Goal: Task Accomplishment & Management: Use online tool/utility

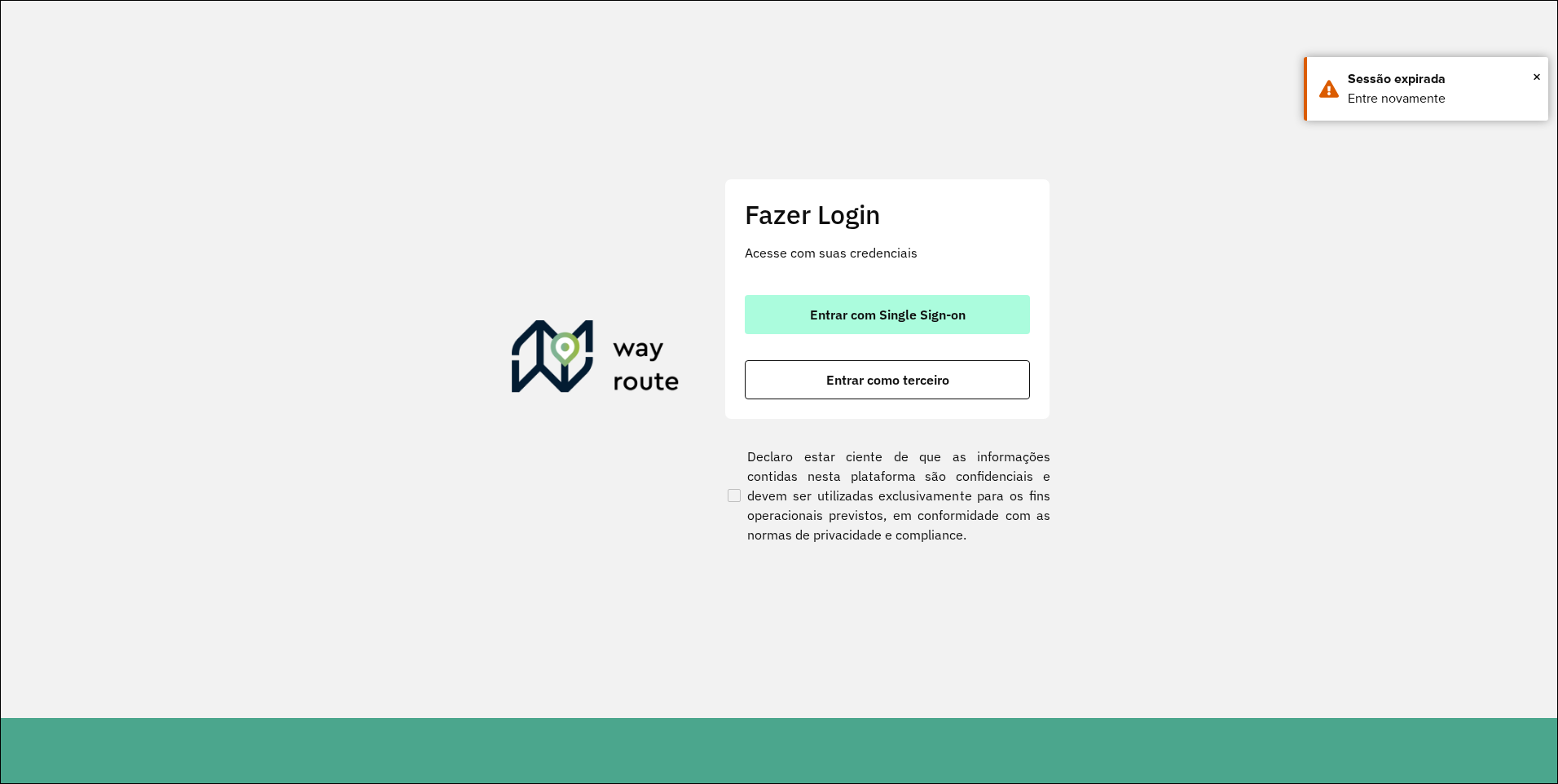
click at [852, 316] on font "Entrar com Single Sign-on" at bounding box center [888, 315] width 155 height 17
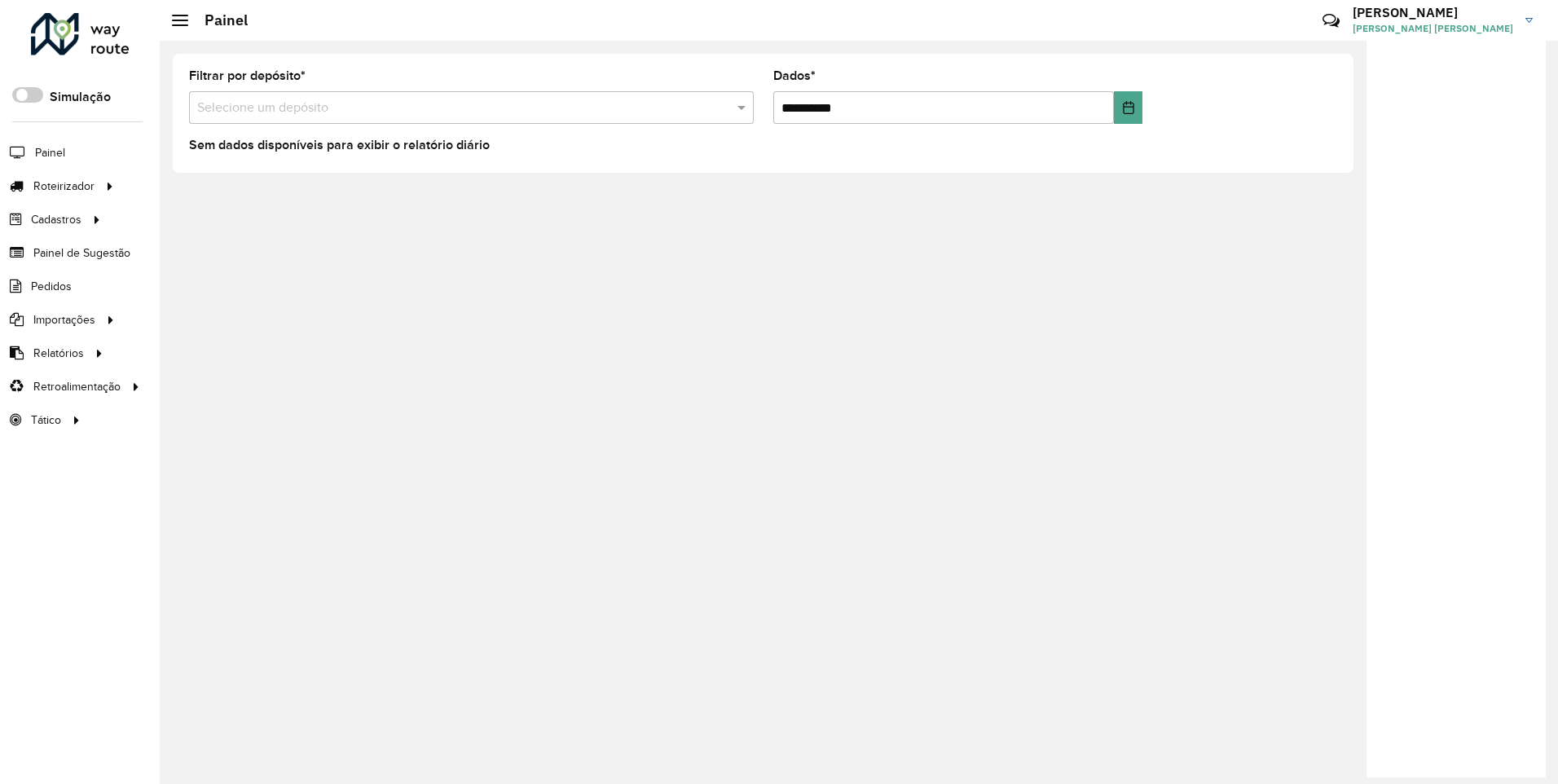
click at [317, 101] on input "text" at bounding box center [455, 108] width 516 height 19
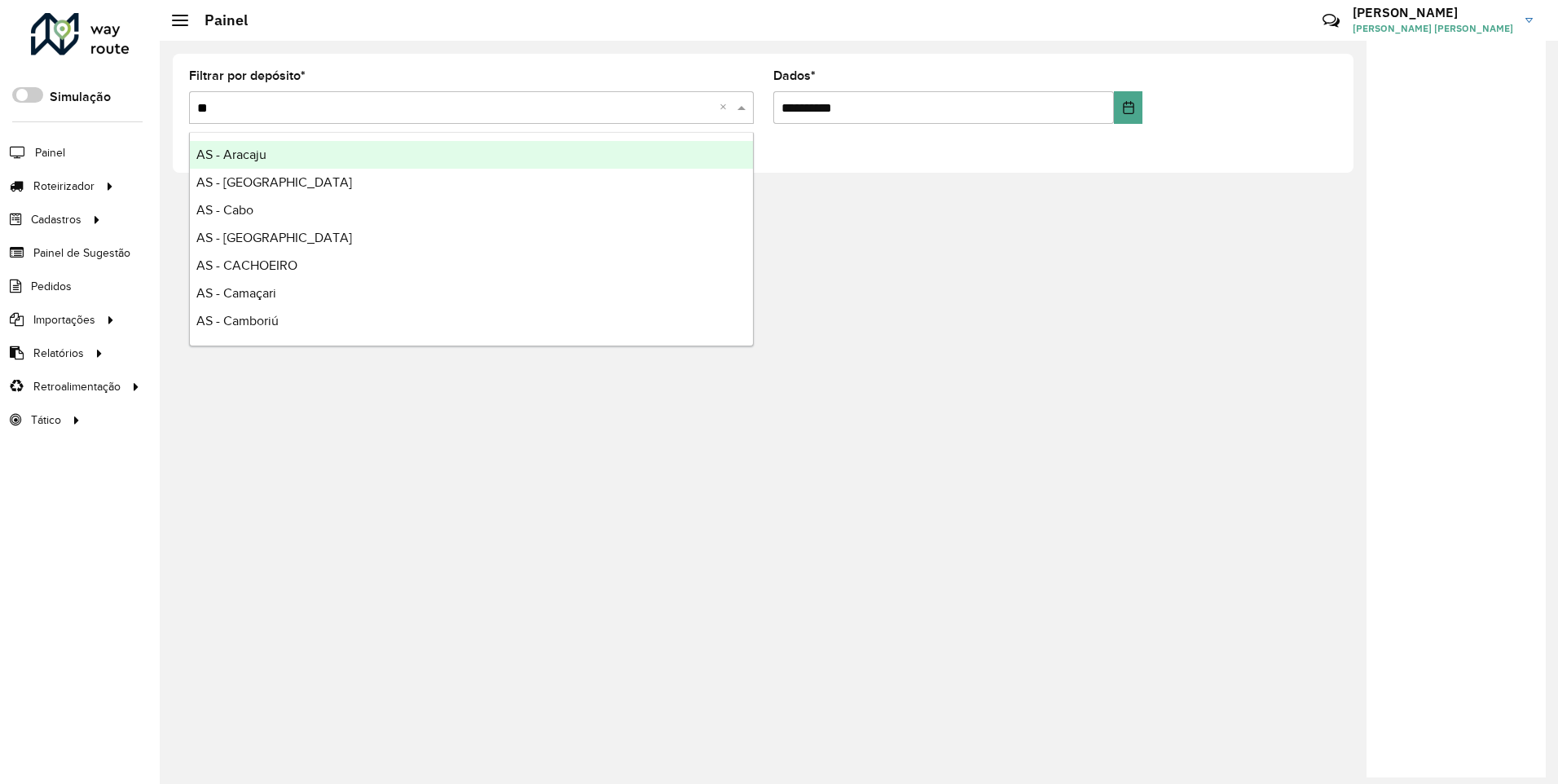
type input "***"
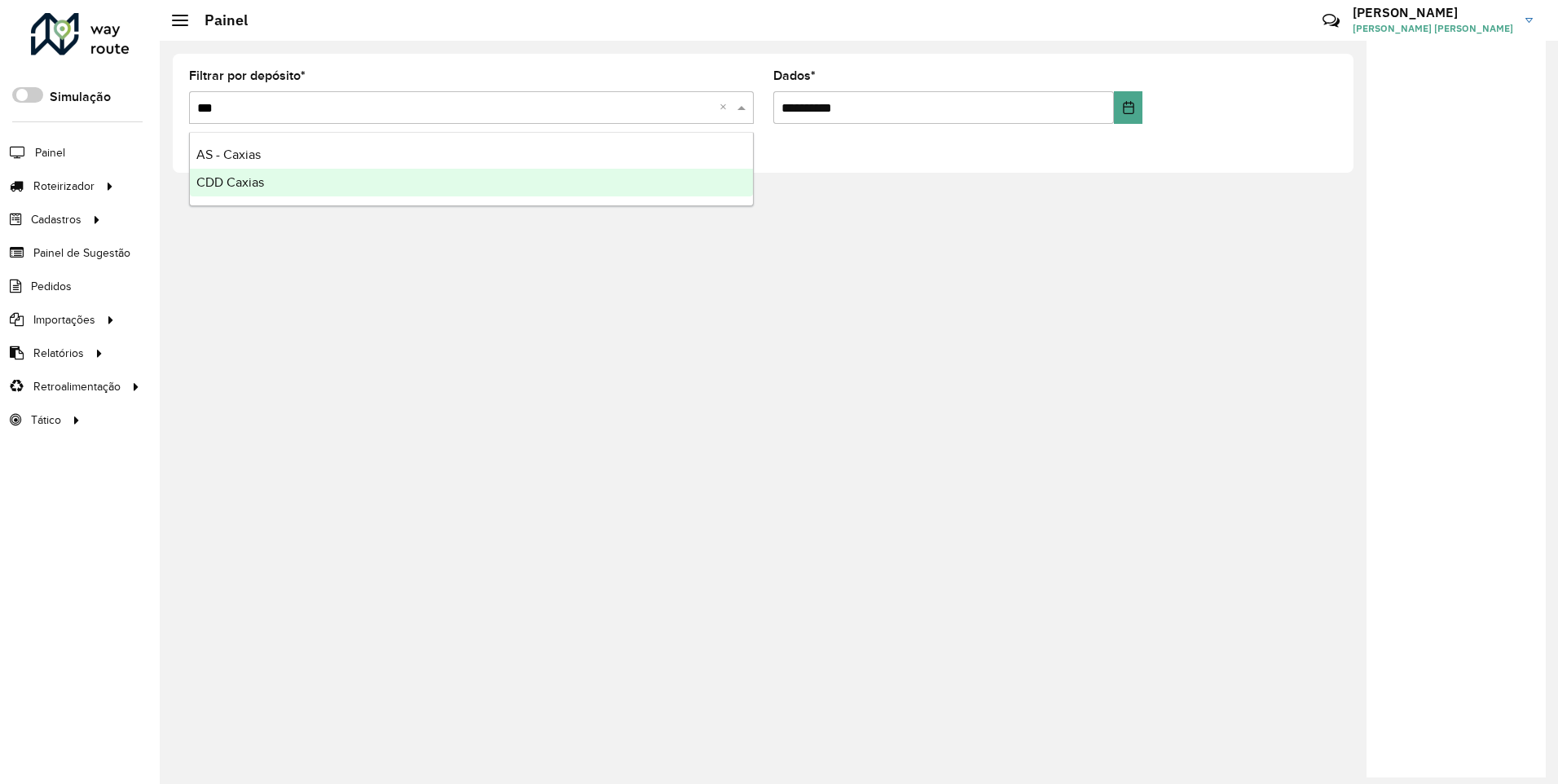
click at [252, 181] on span "CDD Caxias" at bounding box center [230, 182] width 68 height 14
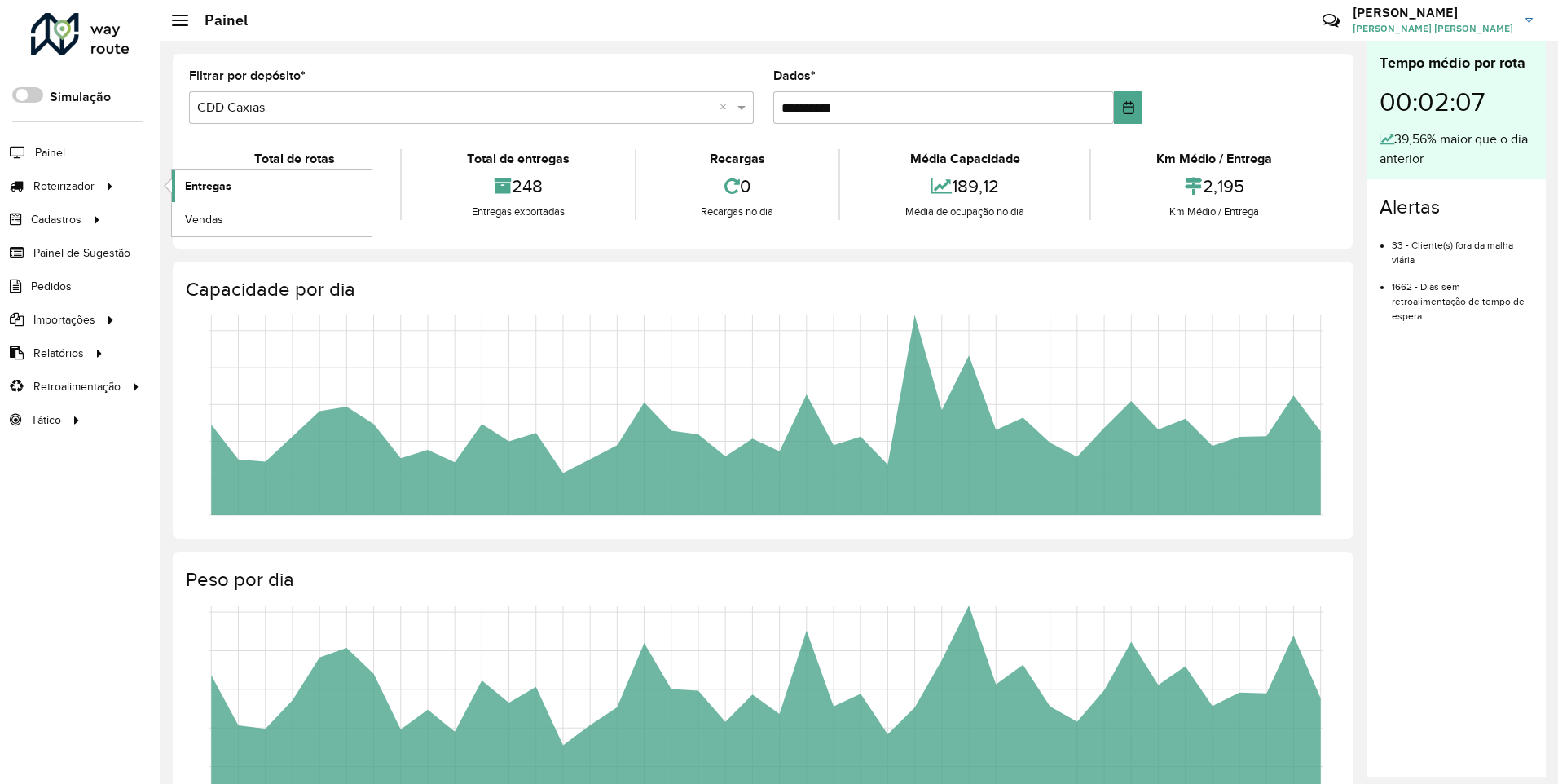
click at [210, 178] on span "Entregas" at bounding box center [209, 186] width 47 height 17
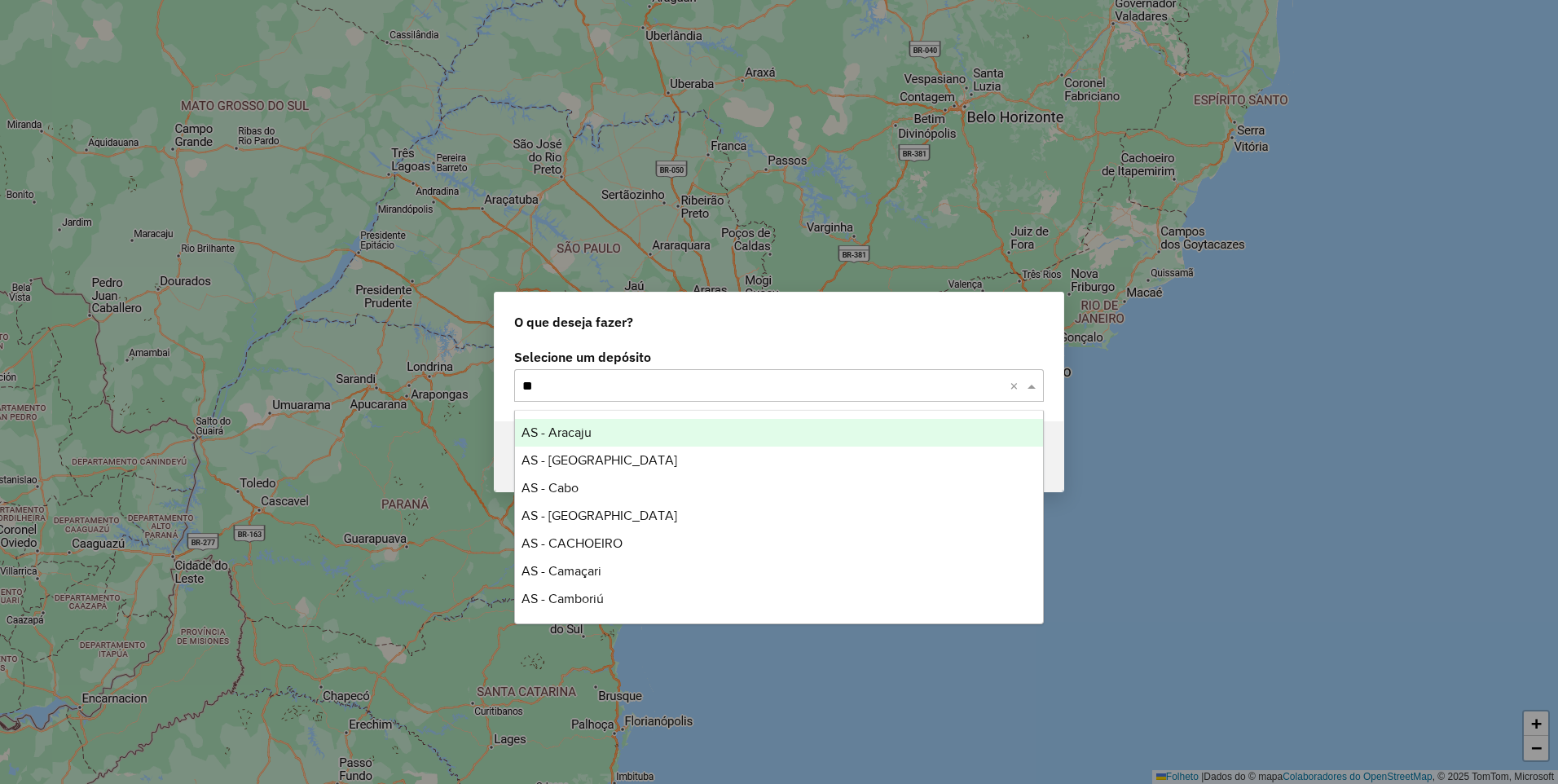
type input "***"
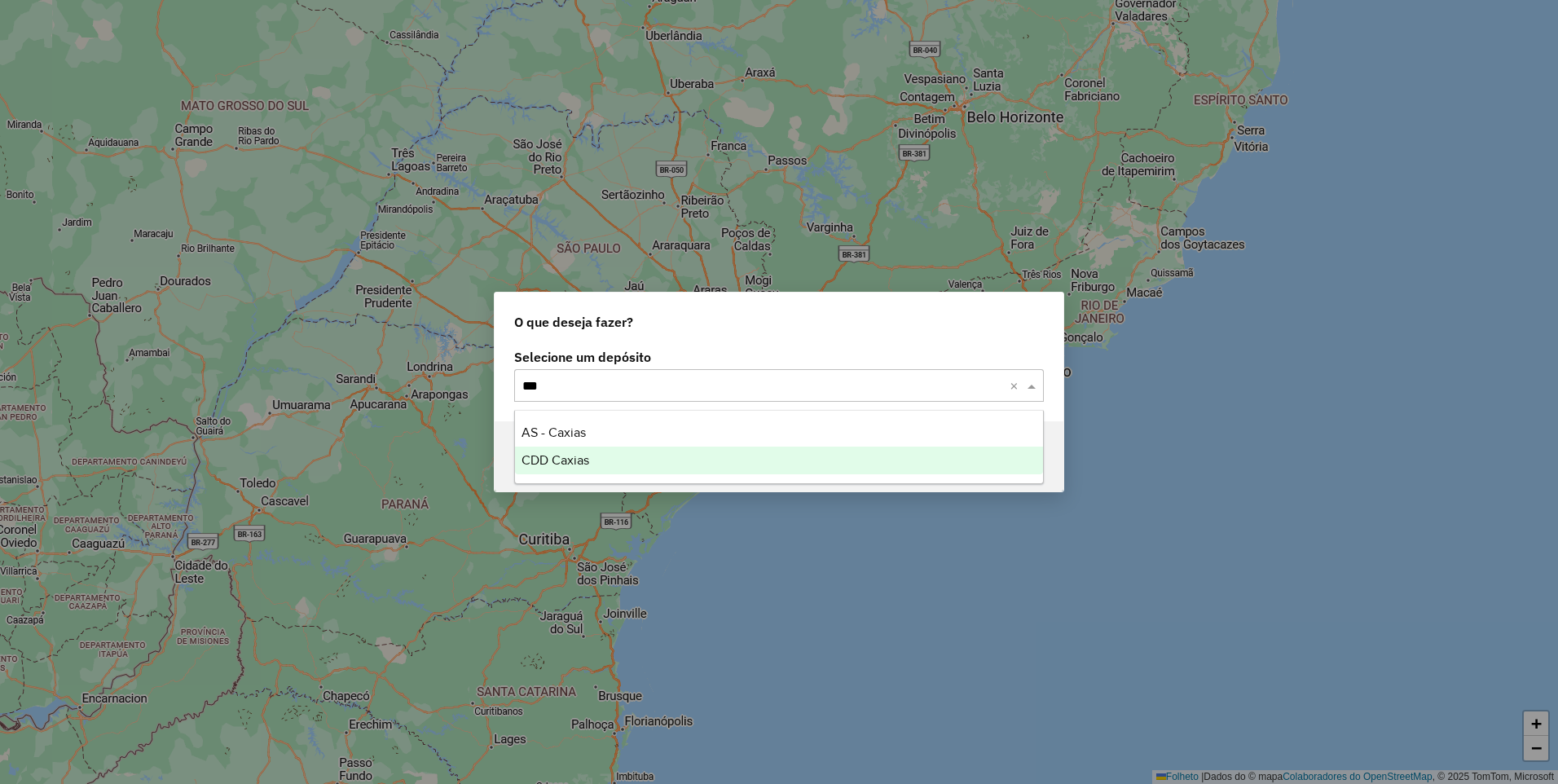
click at [574, 462] on span "CDD Caxias" at bounding box center [555, 460] width 68 height 14
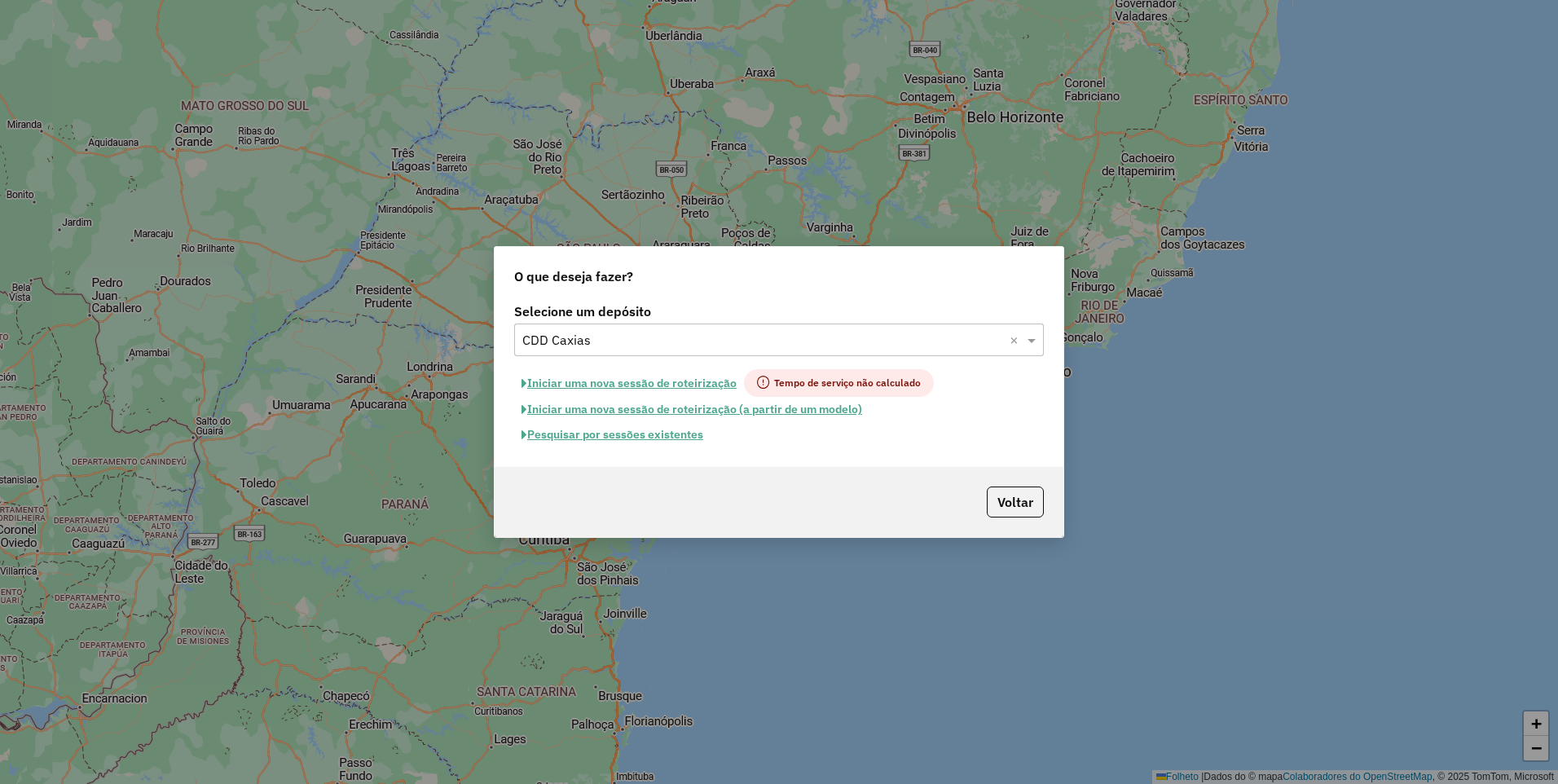
click at [654, 428] on font "Pesquisar por sessões existentes" at bounding box center [615, 434] width 176 height 15
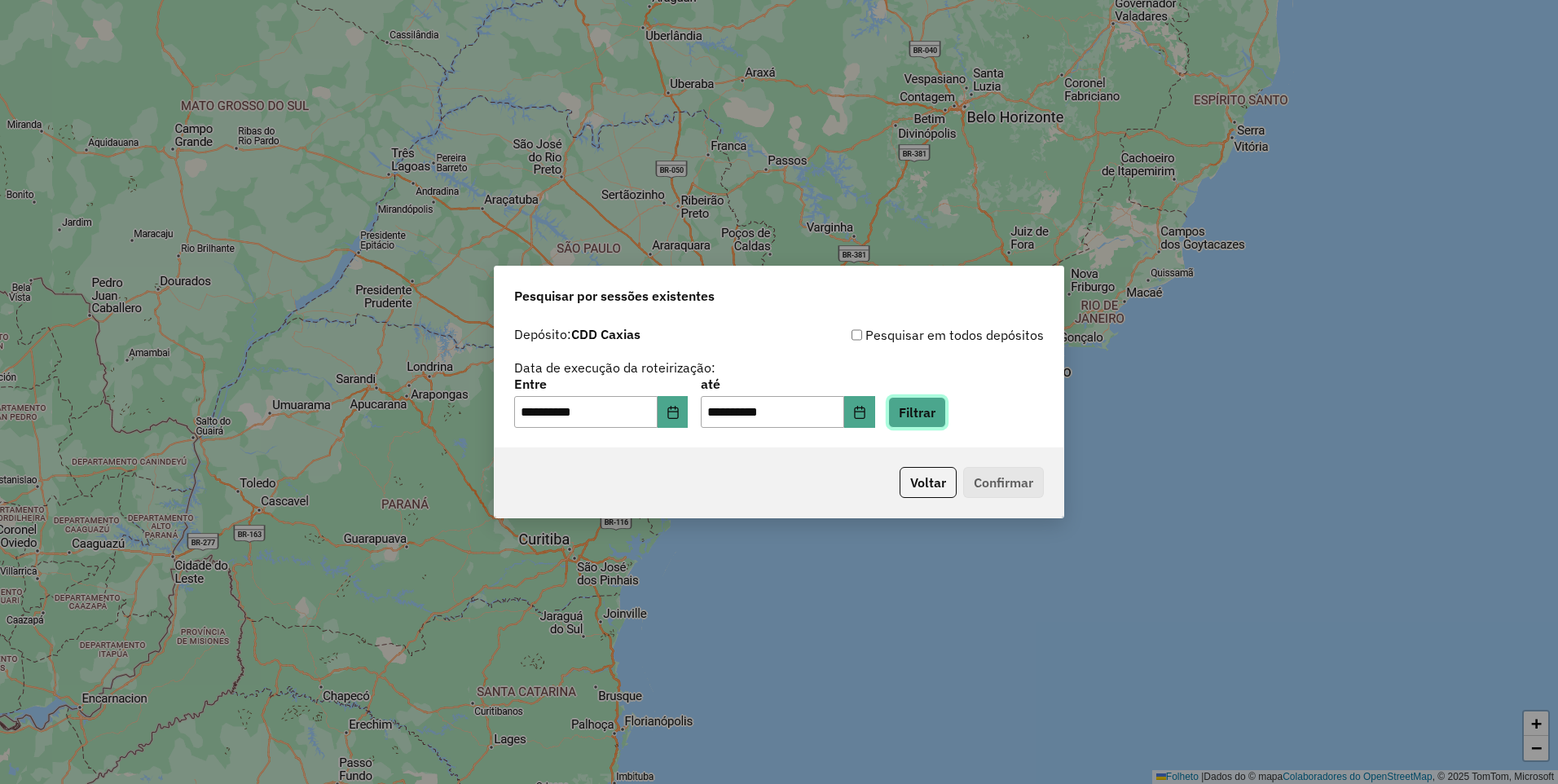
click at [932, 412] on button "Filtrar" at bounding box center [917, 412] width 58 height 31
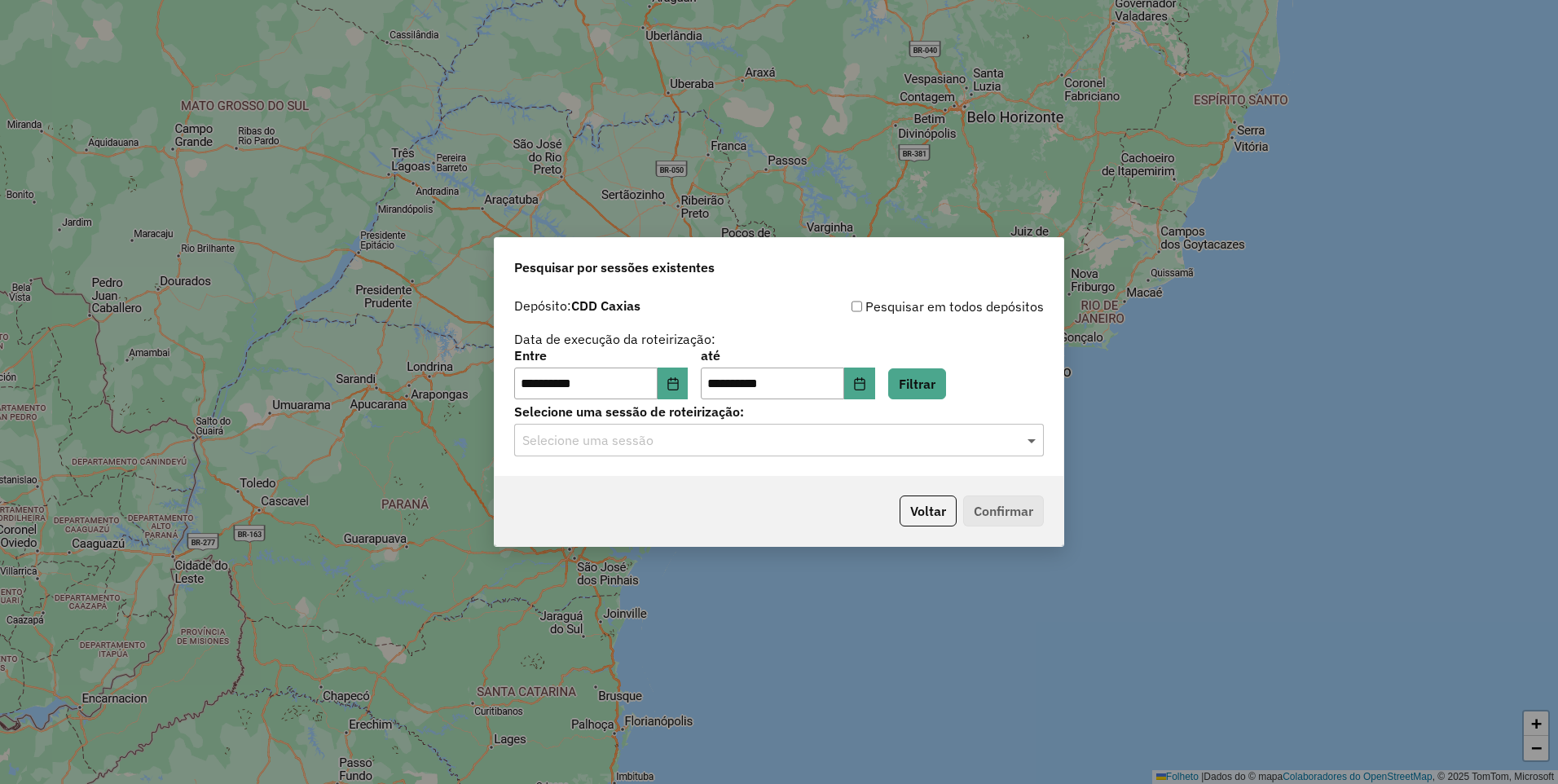
click at [1032, 443] on span at bounding box center [1034, 439] width 20 height 19
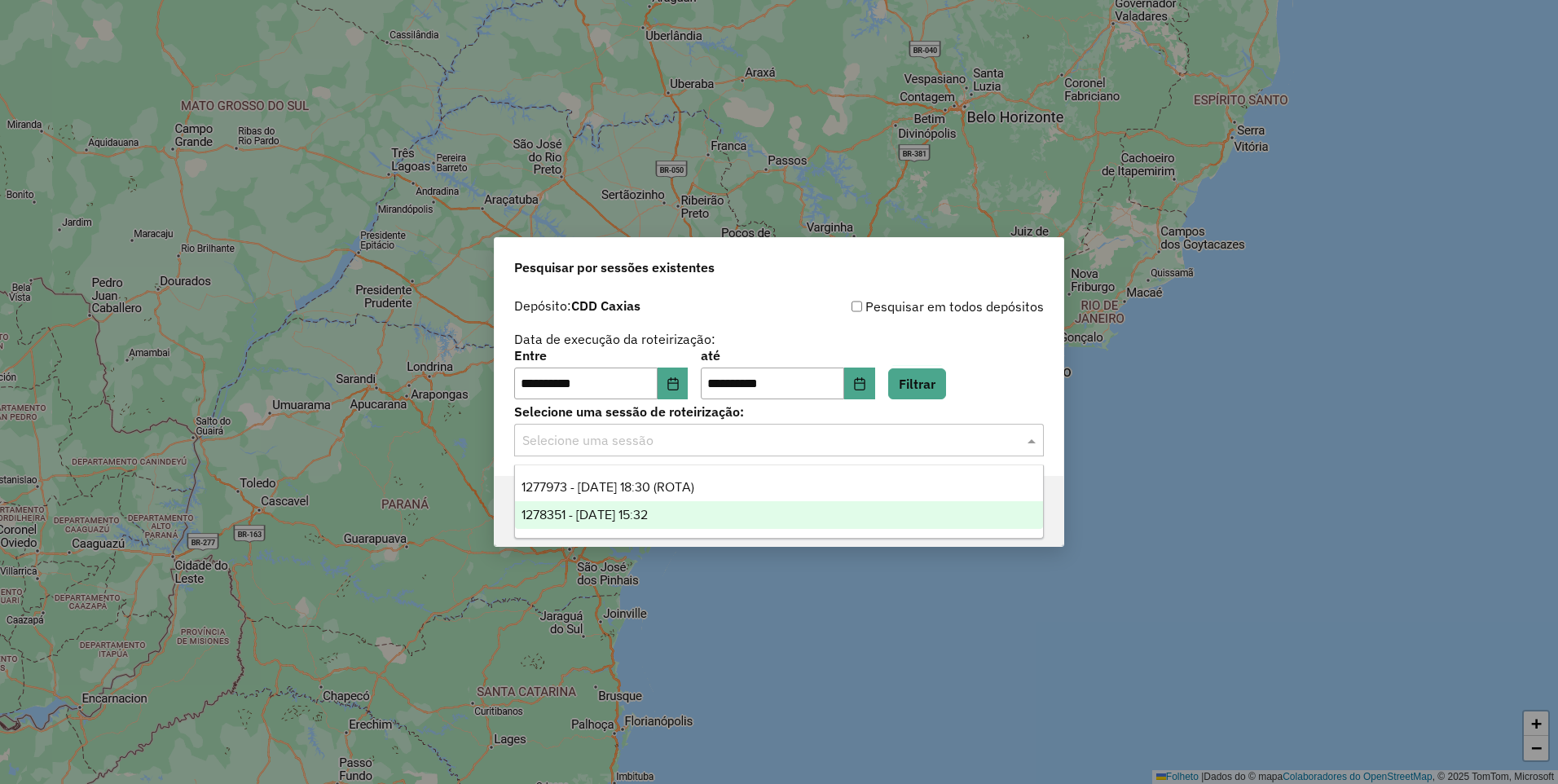
click at [683, 512] on div "1278351 - 18/09/2025 15:32" at bounding box center [779, 514] width 528 height 28
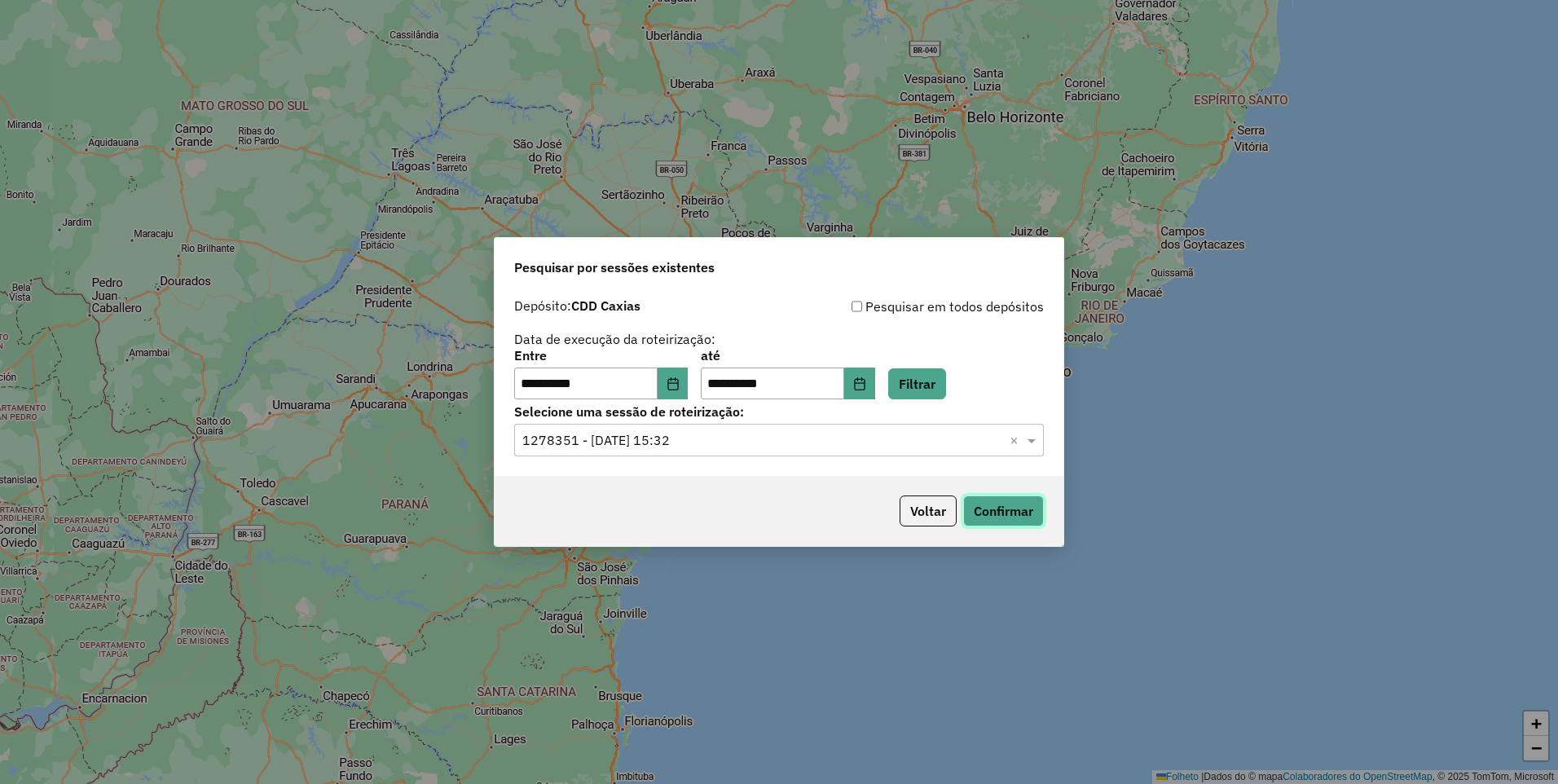
click at [999, 506] on button "Confirmar" at bounding box center [1004, 510] width 81 height 31
click at [1029, 438] on span at bounding box center [1034, 439] width 20 height 19
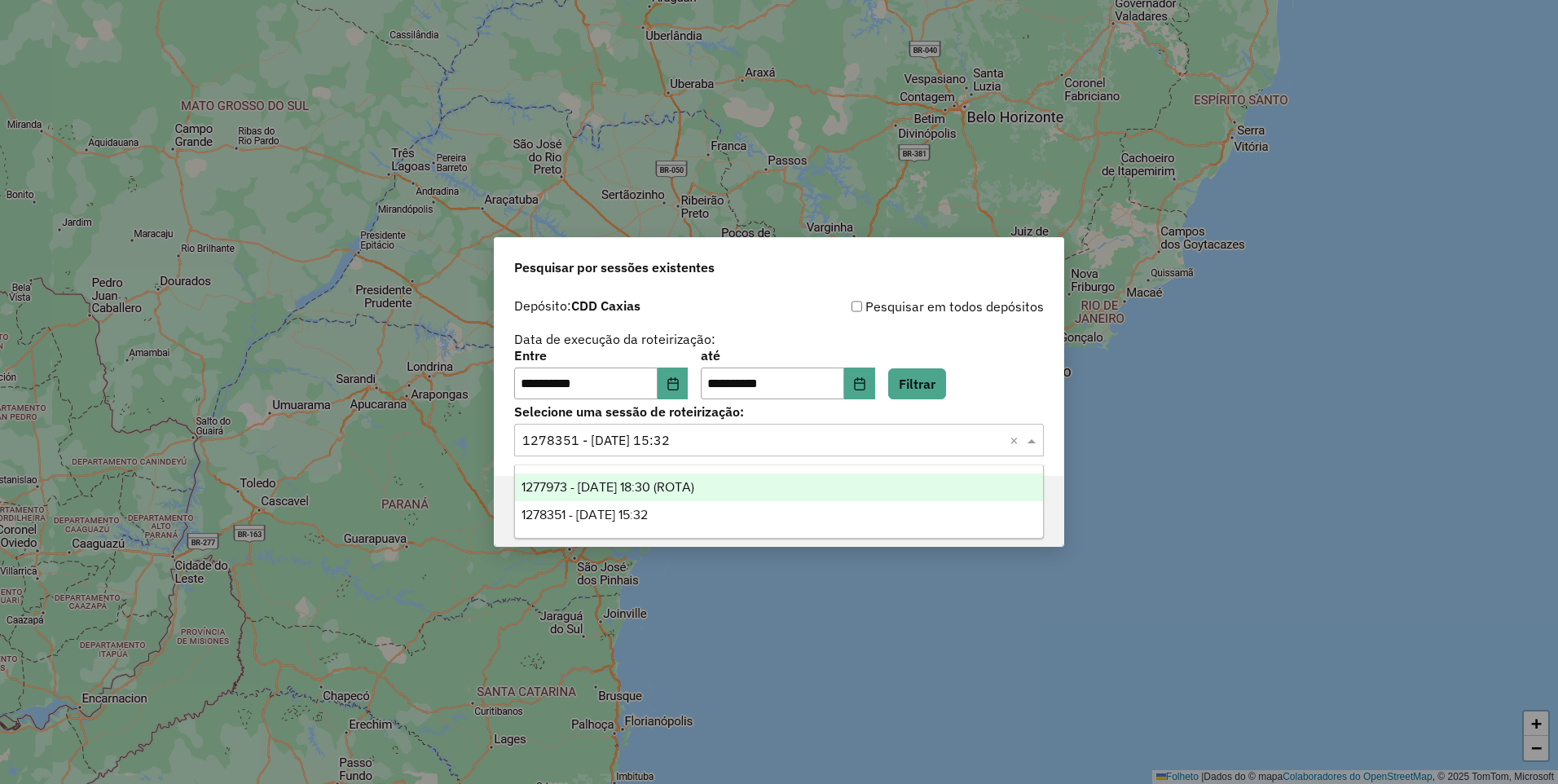
click at [650, 489] on span "1277973 - 18/09/2025 18:30 (ROTA)" at bounding box center [608, 487] width 173 height 14
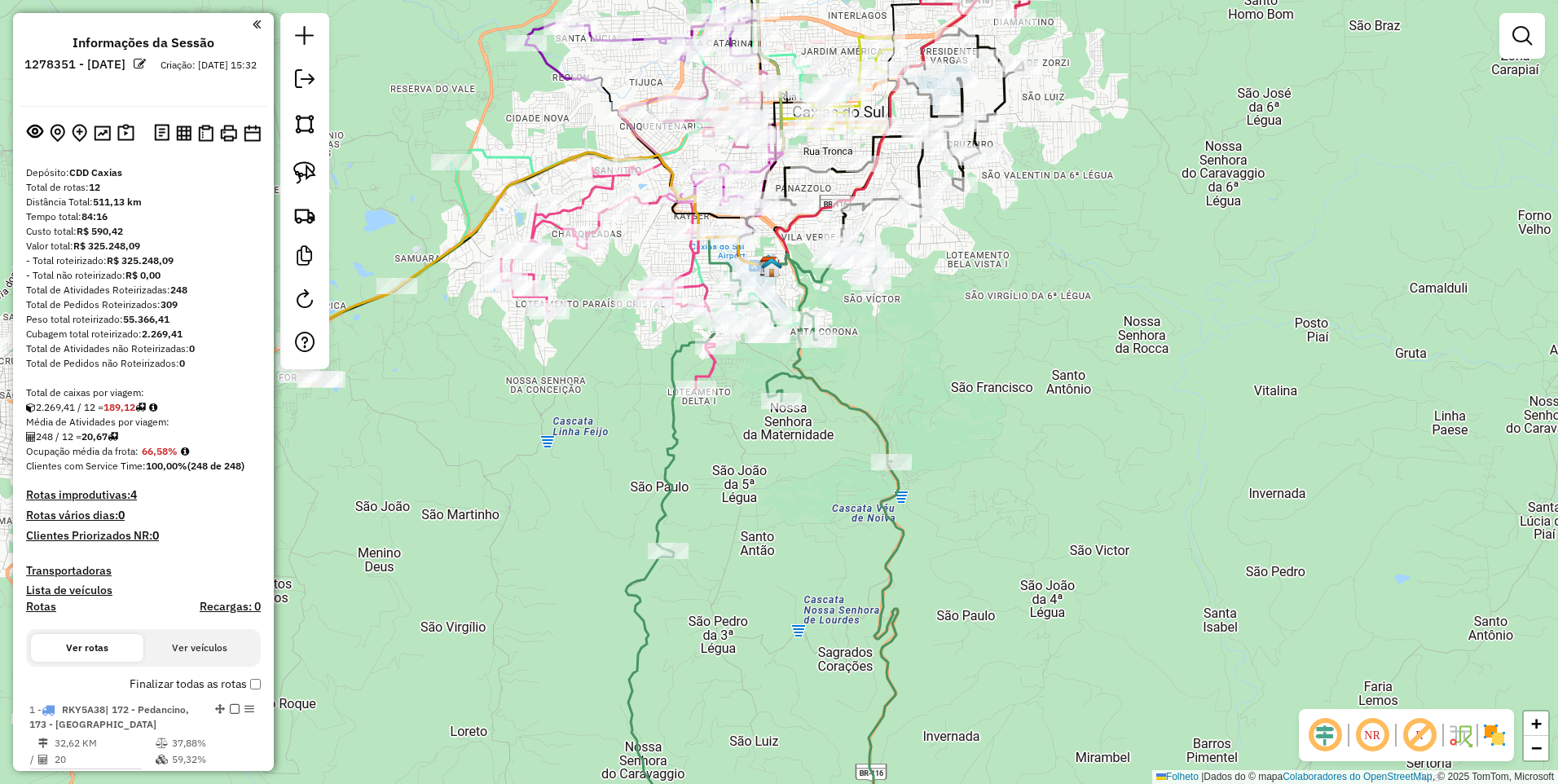
click at [690, 266] on icon at bounding box center [608, 277] width 215 height 221
select select "**********"
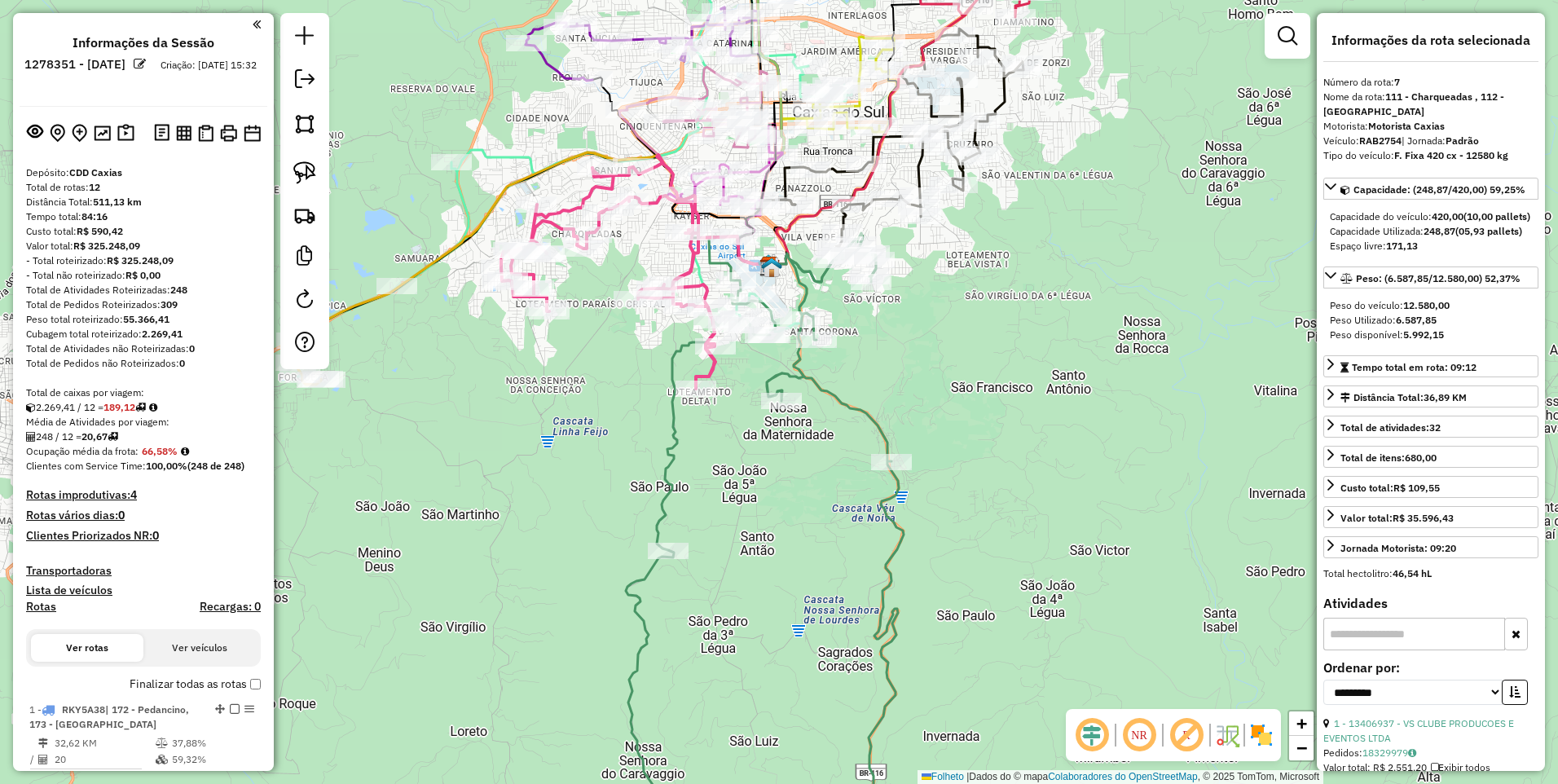
scroll to position [1191, 0]
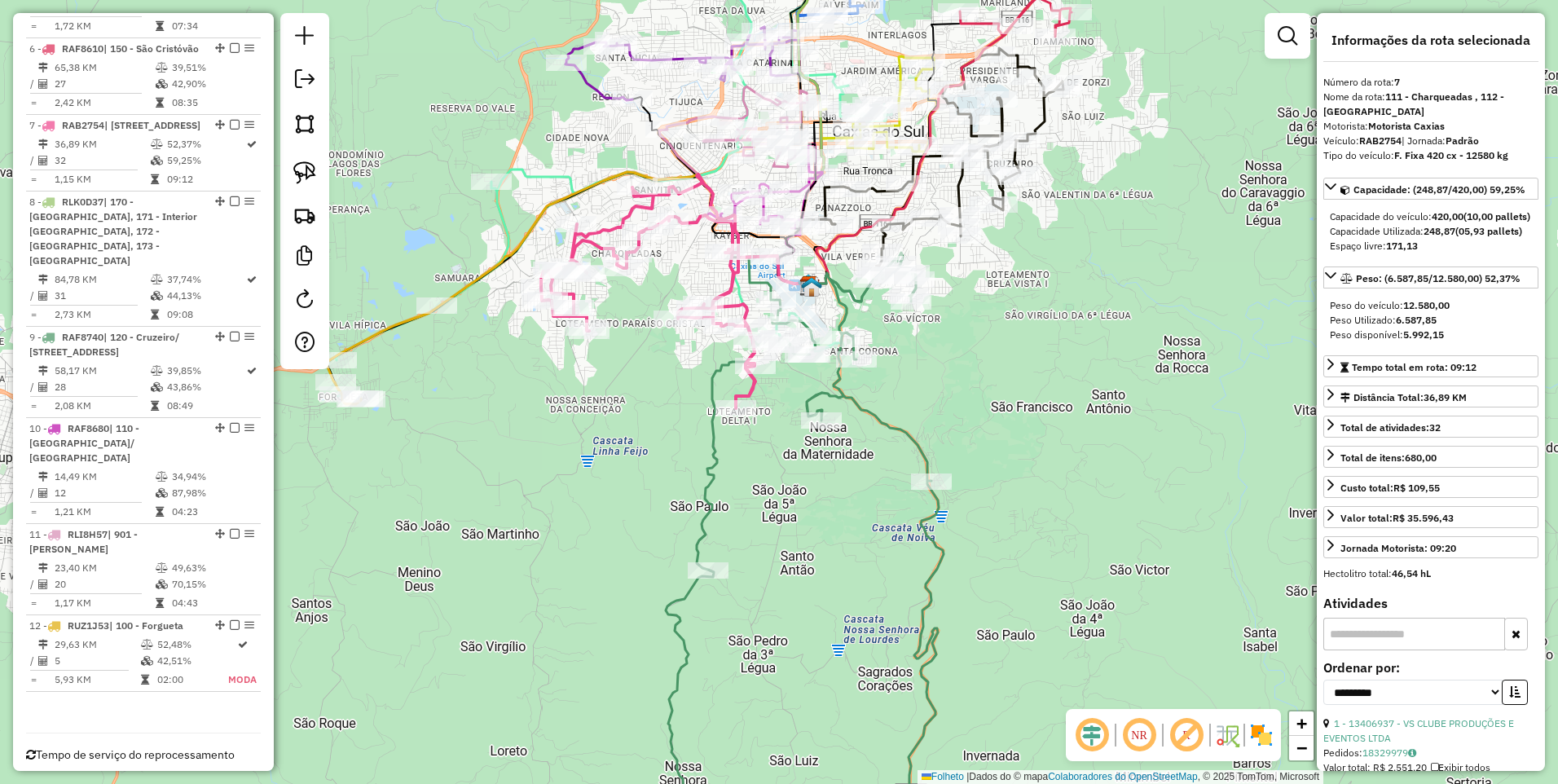
click at [620, 212] on icon at bounding box center [648, 296] width 215 height 221
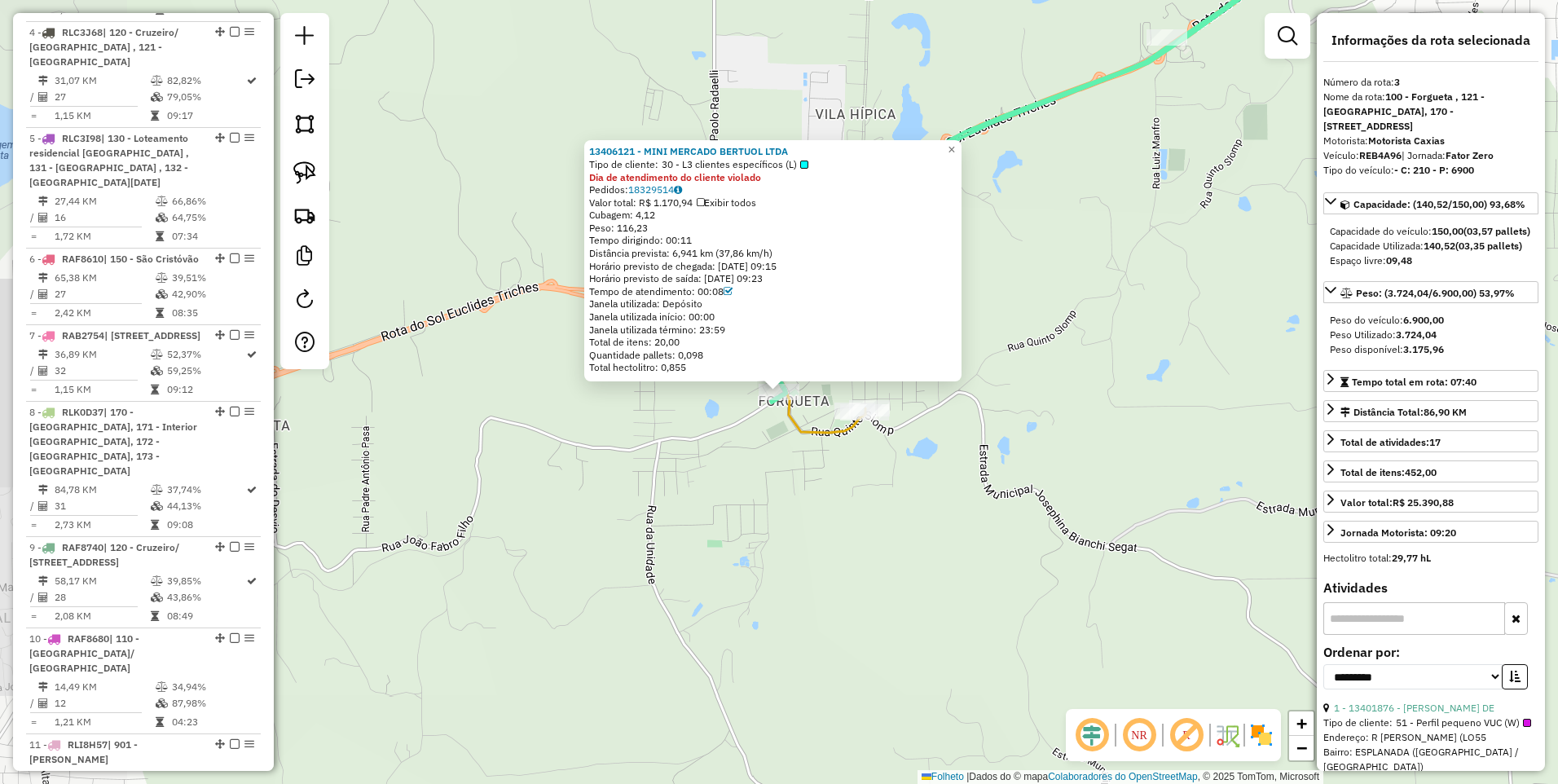
scroll to position [868, 0]
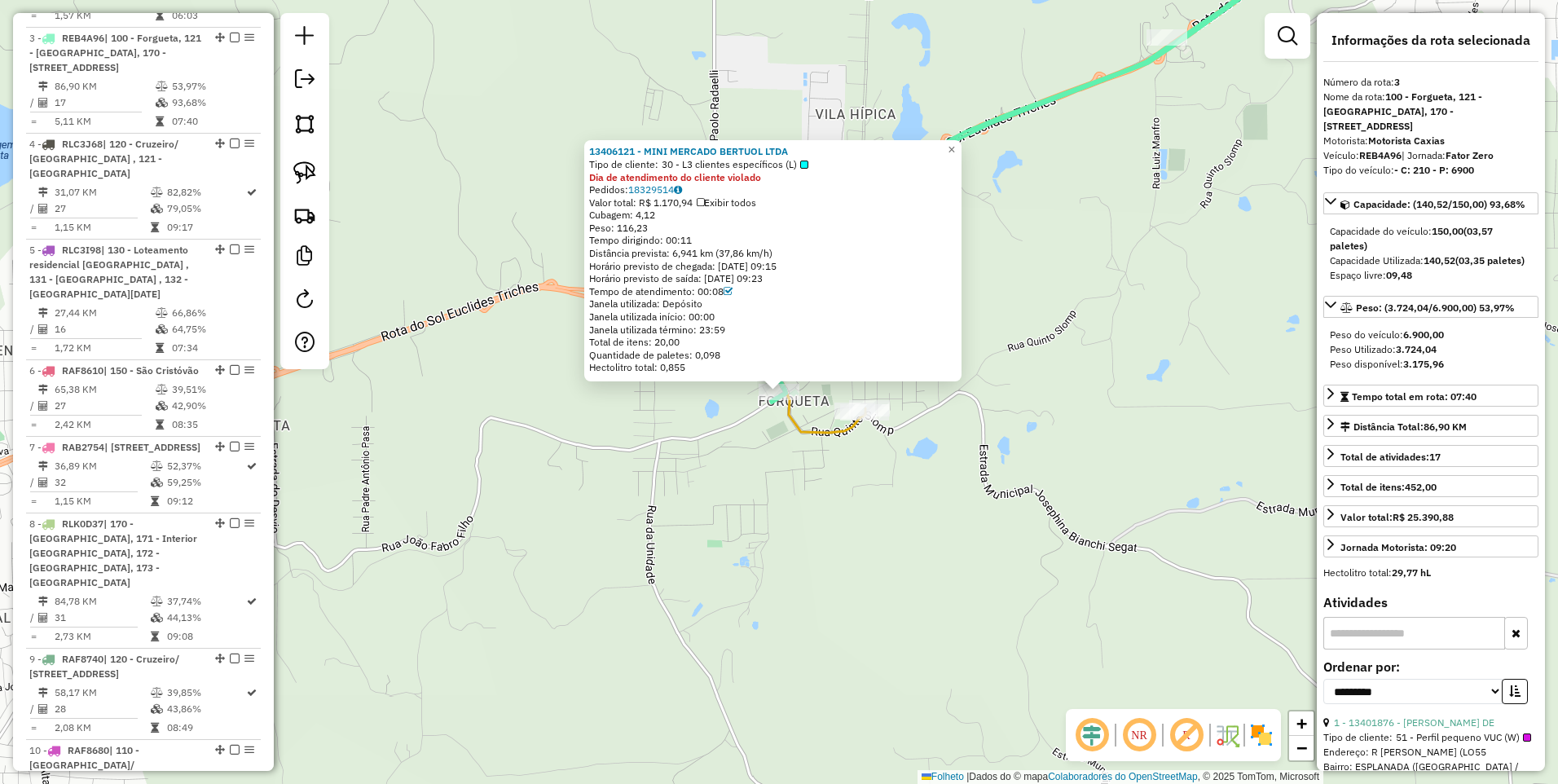
click at [544, 457] on div "13406121 - MINI MERCADO BERTUOL LTDA Tipo de cliente: 30 - L3 clientes específi…" at bounding box center [779, 392] width 1558 height 784
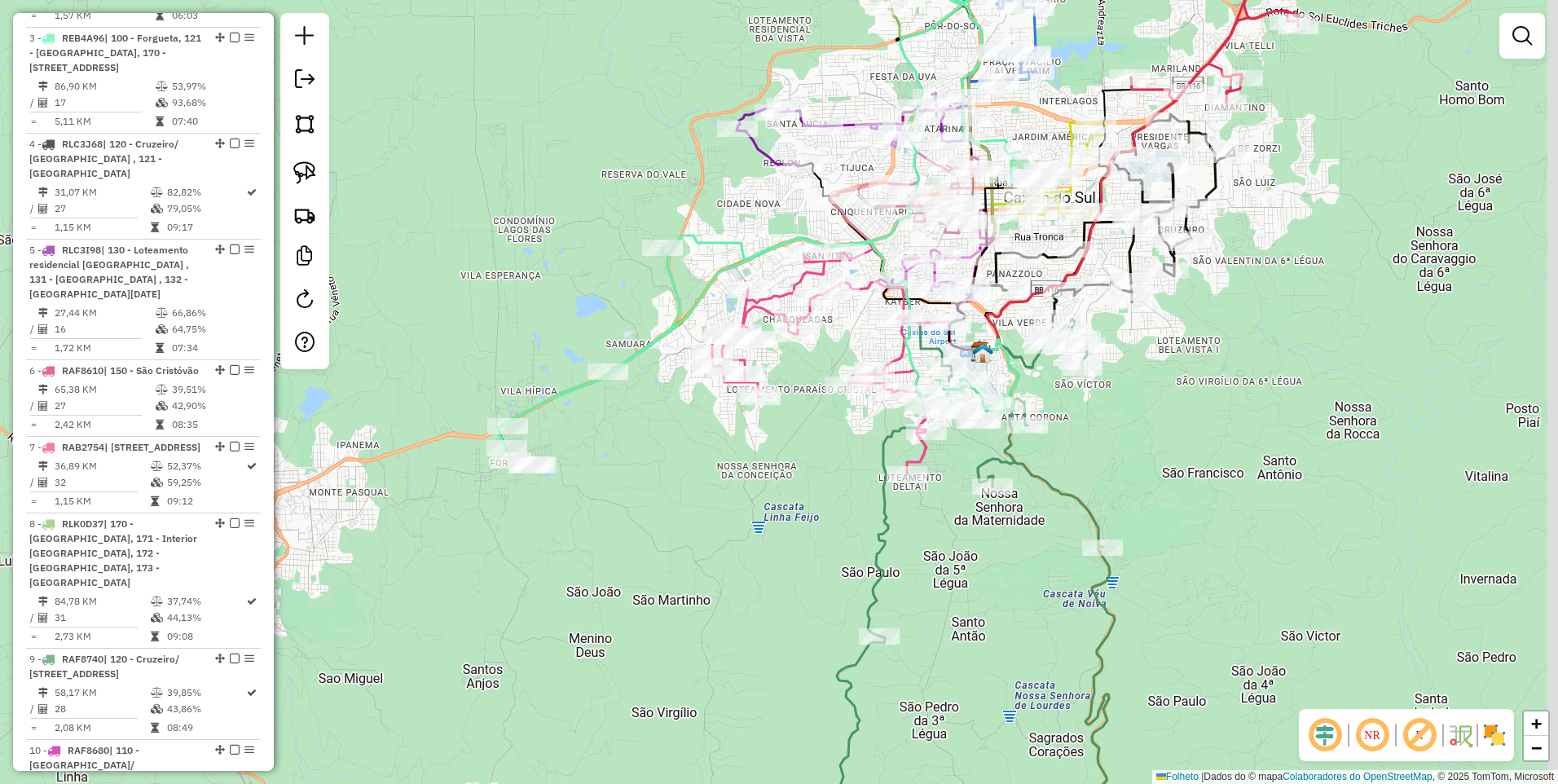
drag, startPoint x: 769, startPoint y: 261, endPoint x: 679, endPoint y: 293, distance: 95.5
click at [679, 293] on icon at bounding box center [777, 208] width 571 height 508
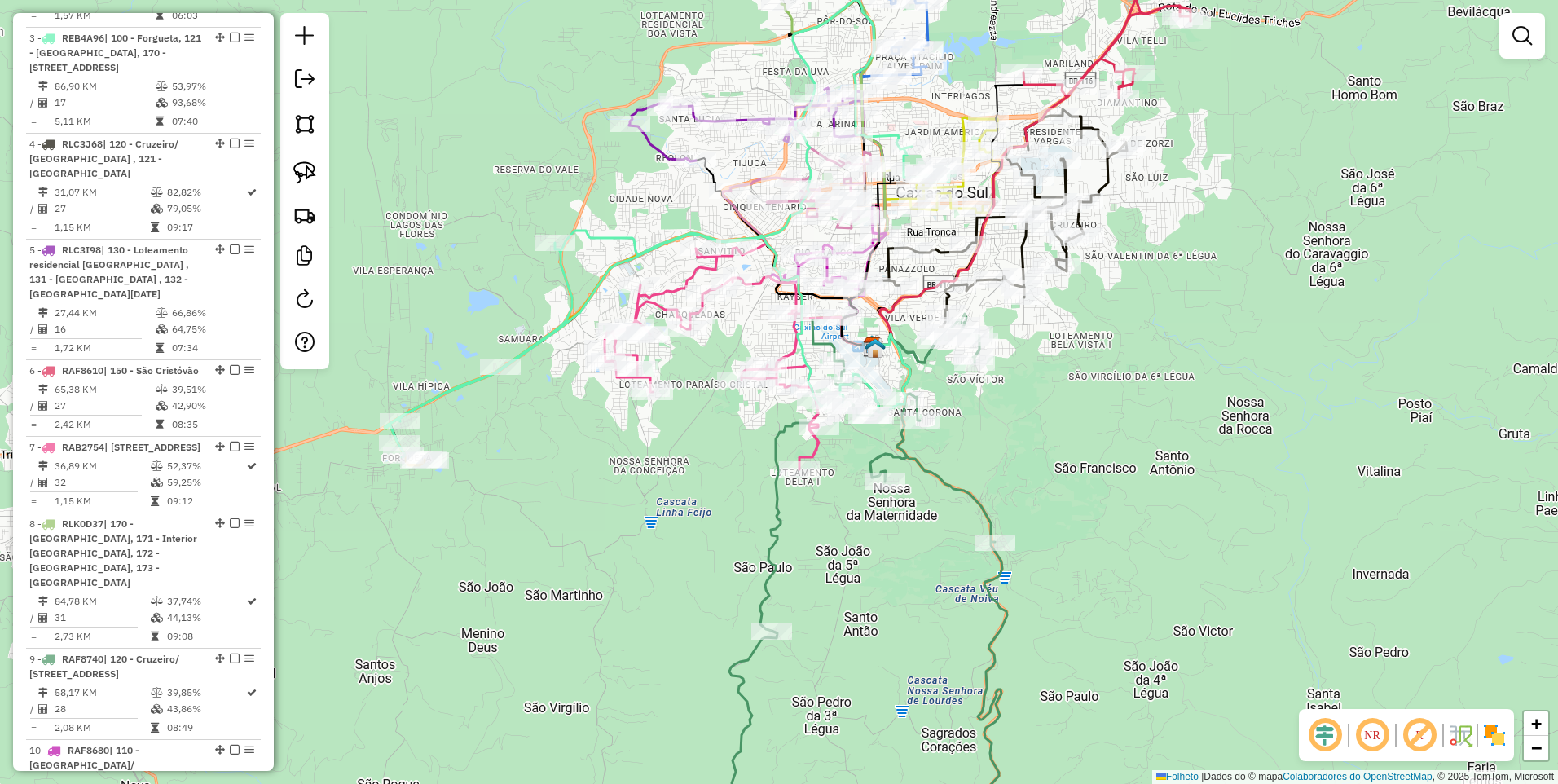
drag, startPoint x: 1169, startPoint y: 390, endPoint x: 1057, endPoint y: 385, distance: 112.1
click at [1057, 385] on div "Janela de atendimento Grade de atendimento Capacidade Transportadoras Veículos …" at bounding box center [779, 392] width 1558 height 784
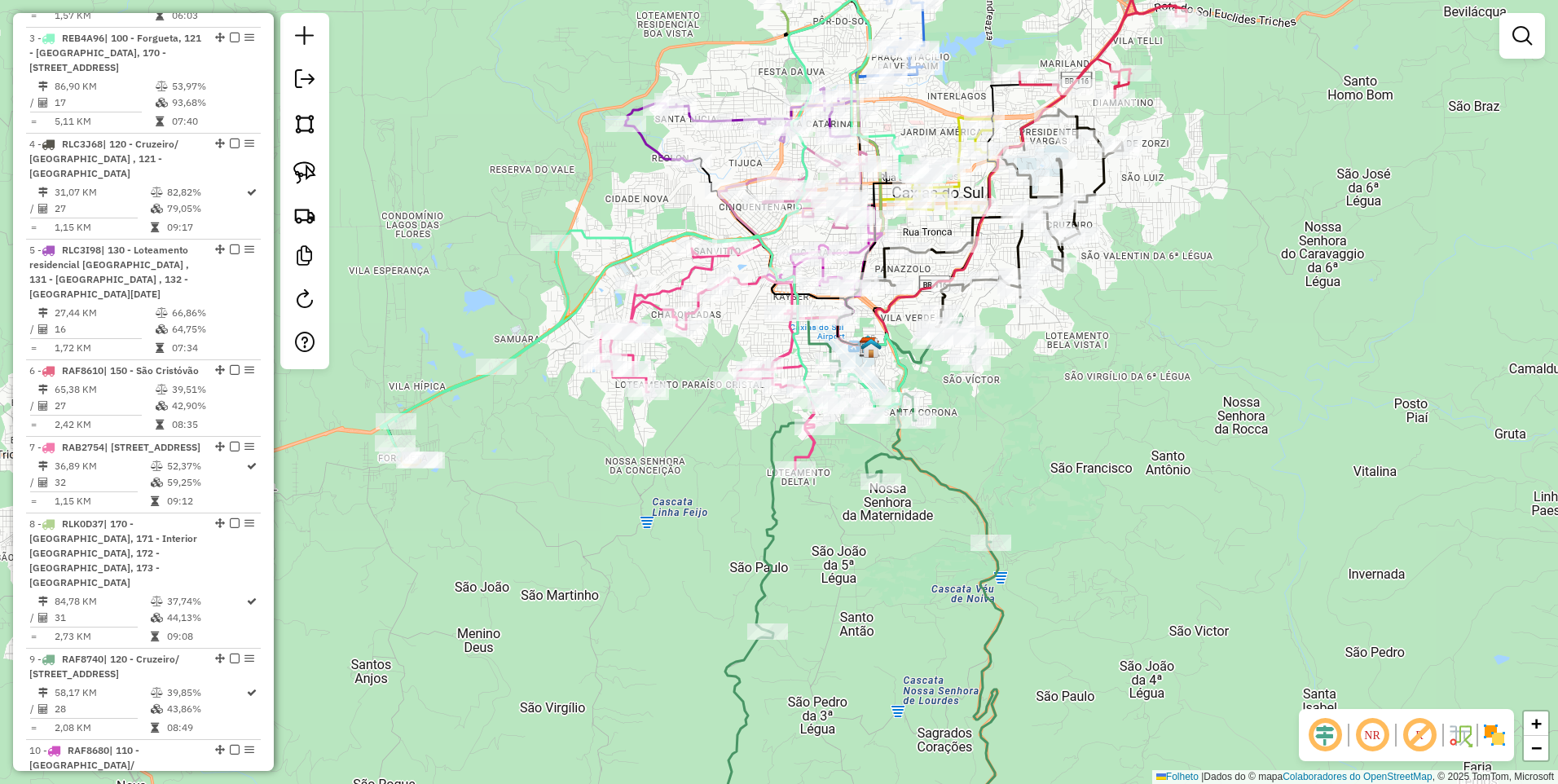
click at [595, 240] on icon at bounding box center [666, 189] width 571 height 535
select select "**********"
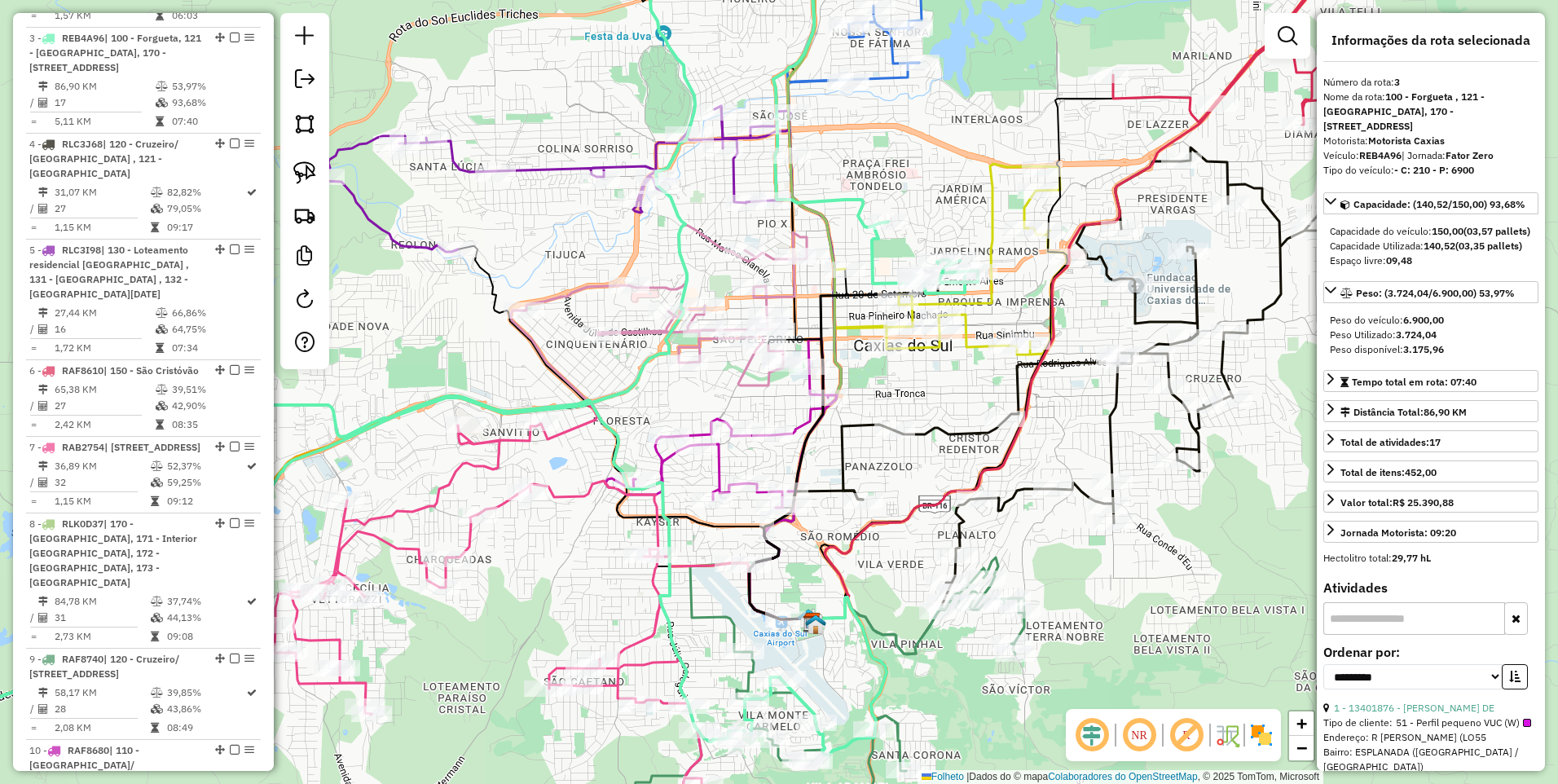
click at [777, 296] on icon at bounding box center [665, 304] width 283 height 161
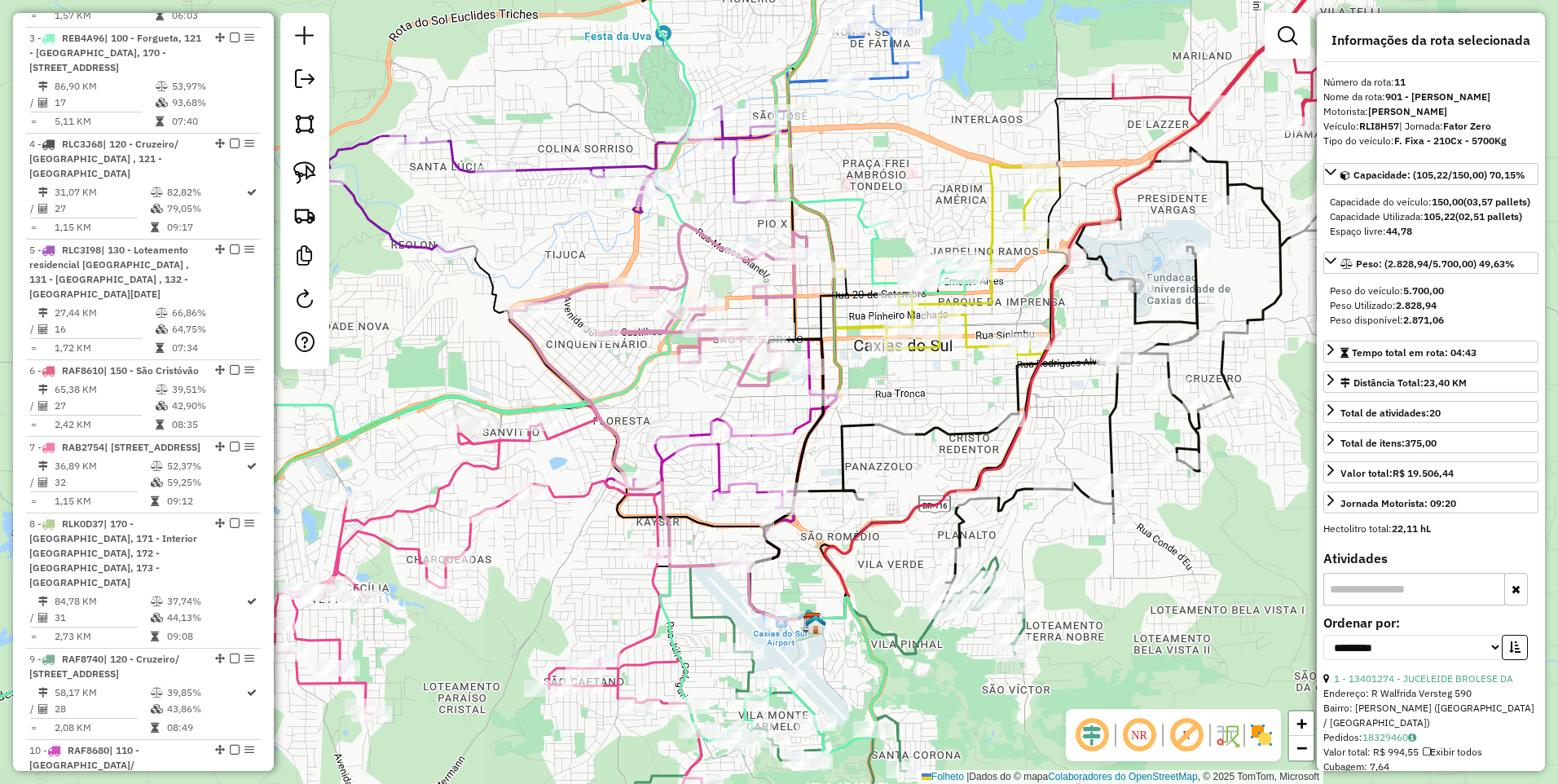
scroll to position [1191, 0]
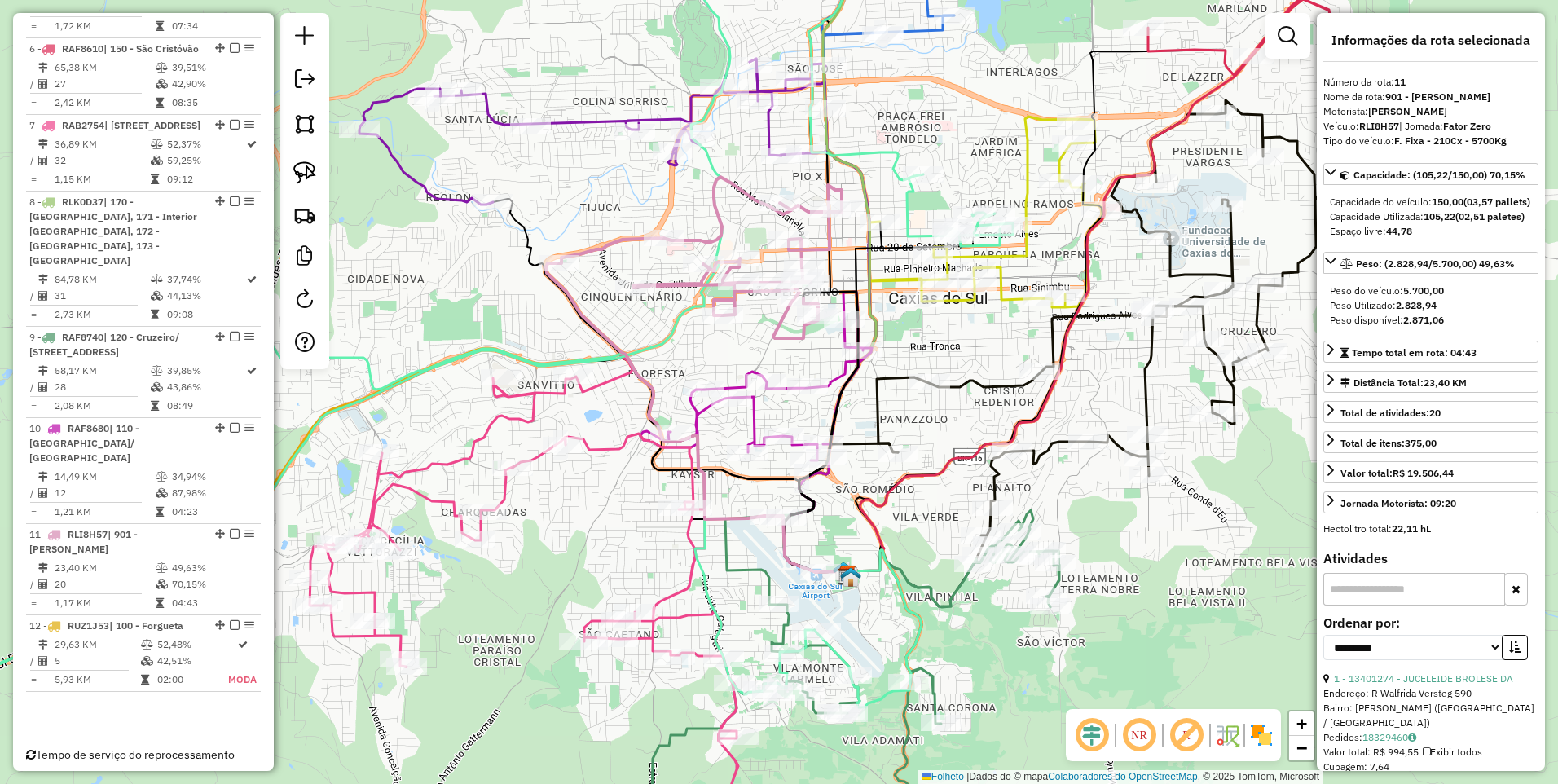
click at [1092, 737] on em at bounding box center [1091, 735] width 39 height 39
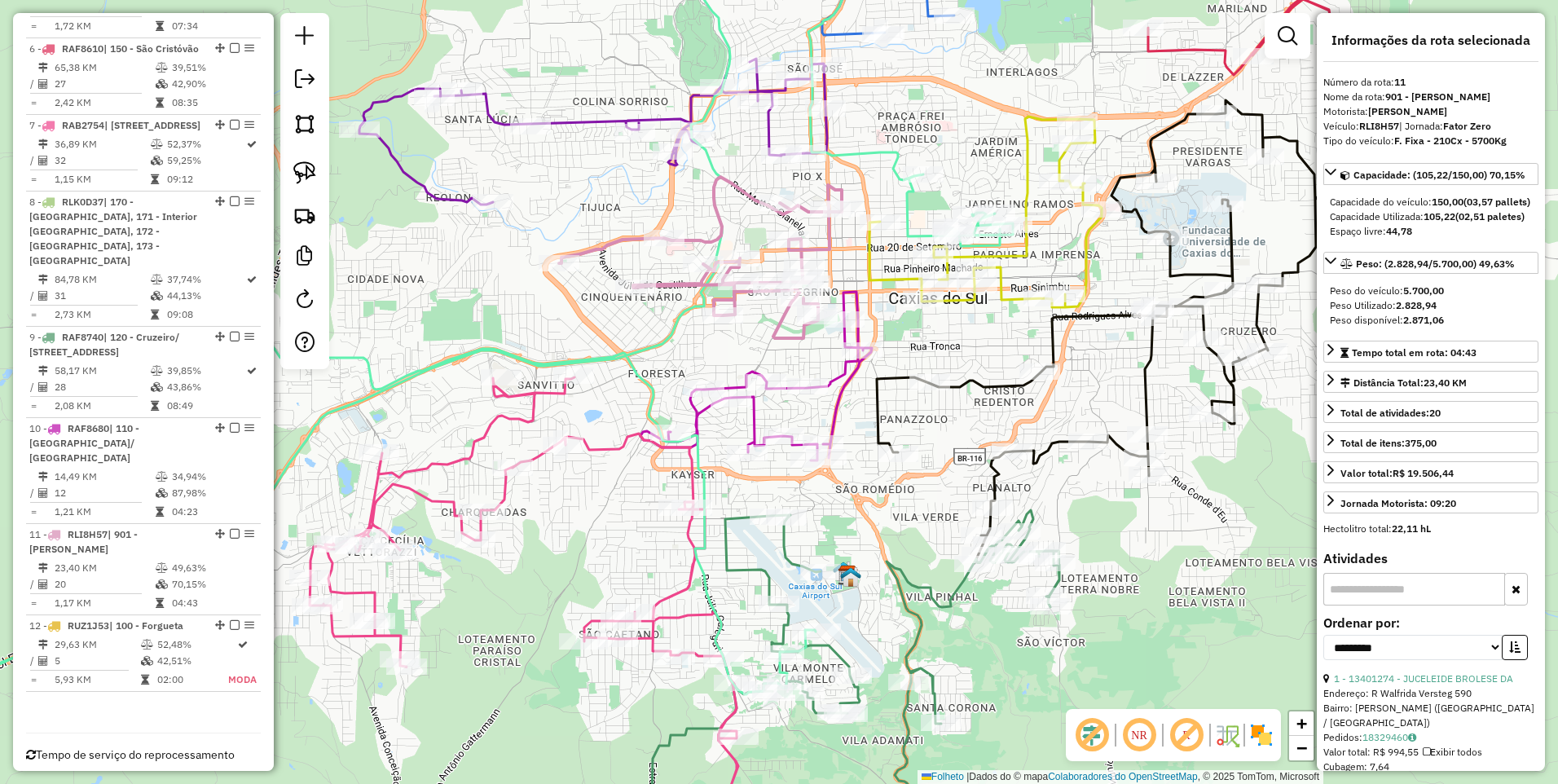
click at [1185, 736] on em at bounding box center [1186, 735] width 39 height 39
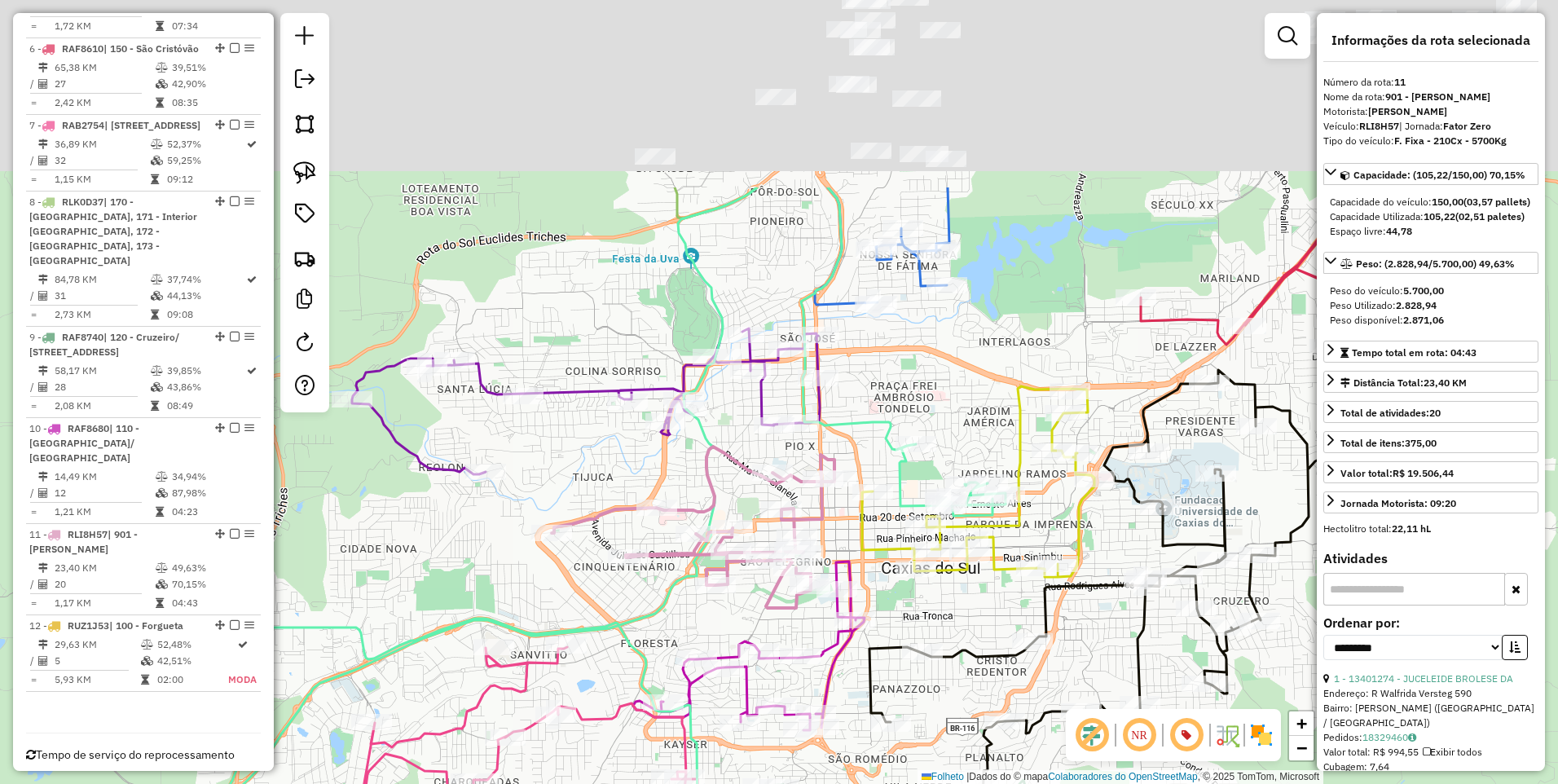
drag, startPoint x: 1118, startPoint y: 345, endPoint x: 1102, endPoint y: 614, distance: 269.5
click at [1107, 616] on div "Janela de atendimento Grade de atendimento Capacidade Transportadoras Veículos …" at bounding box center [779, 392] width 1558 height 784
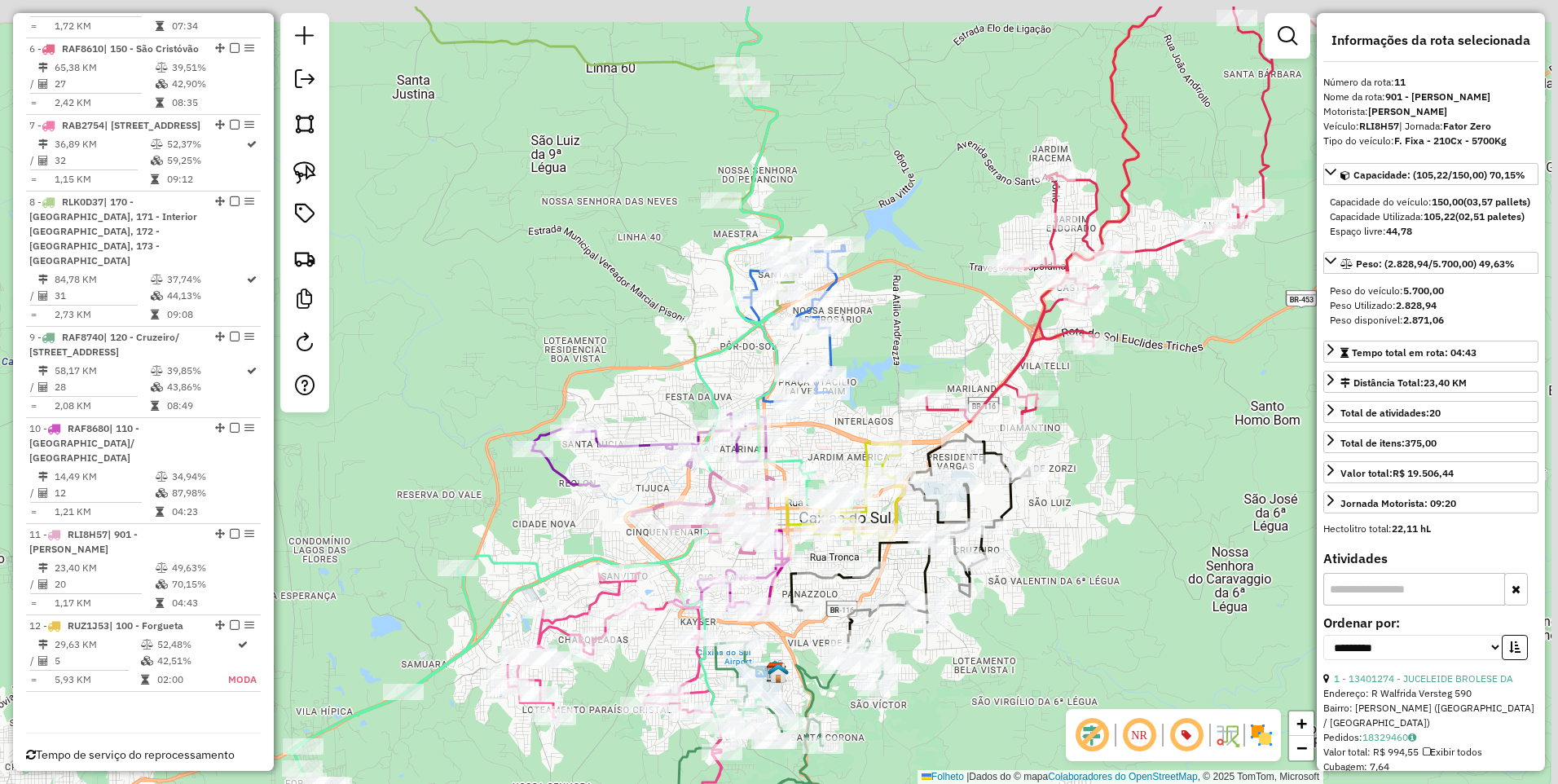
drag, startPoint x: 923, startPoint y: 156, endPoint x: 842, endPoint y: 325, distance: 187.4
click at [843, 325] on div "Janela de atendimento Grade de atendimento Capacidade Transportadoras Veículos …" at bounding box center [779, 392] width 1558 height 784
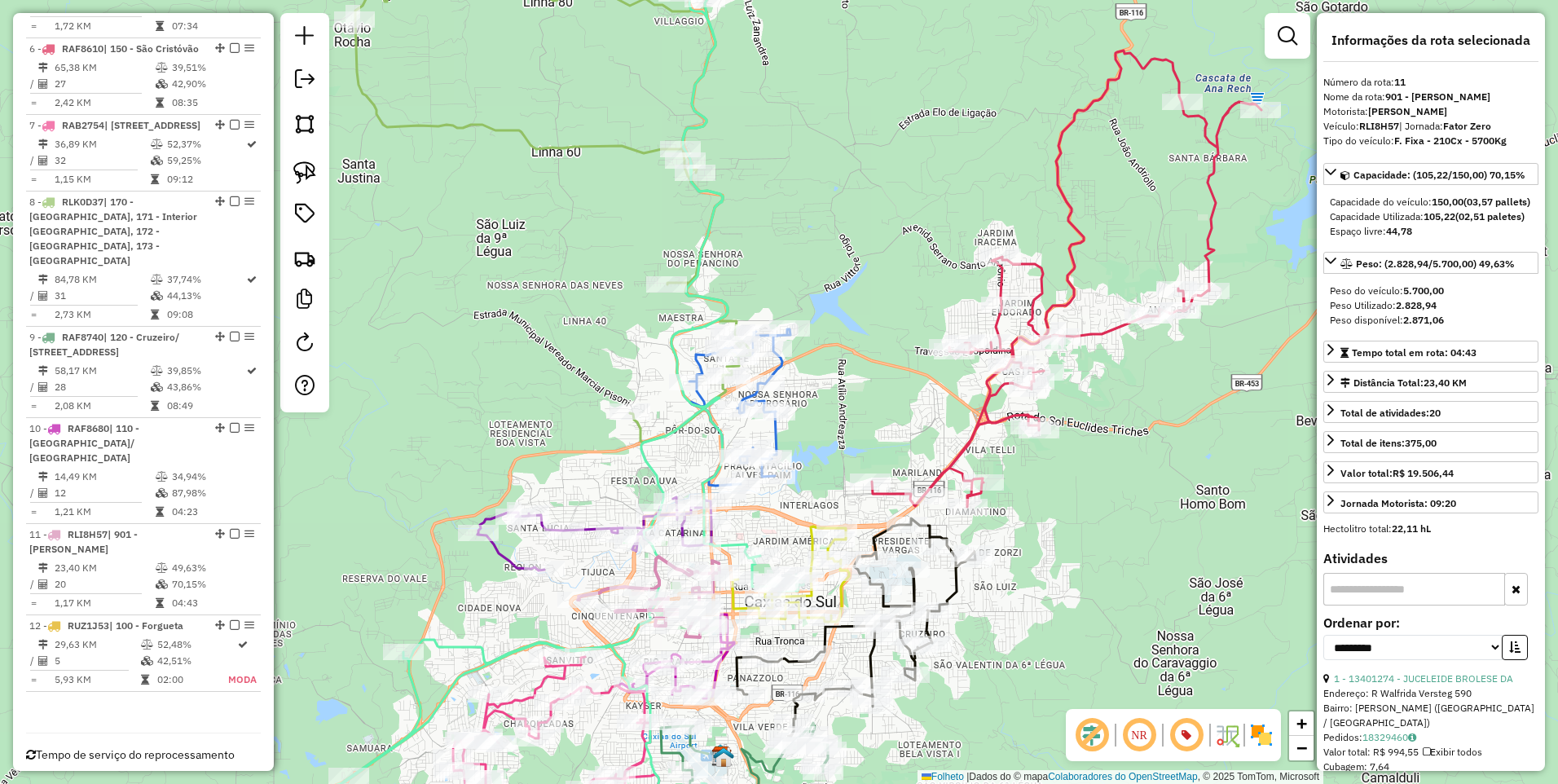
click at [1068, 220] on icon at bounding box center [1066, 279] width 390 height 457
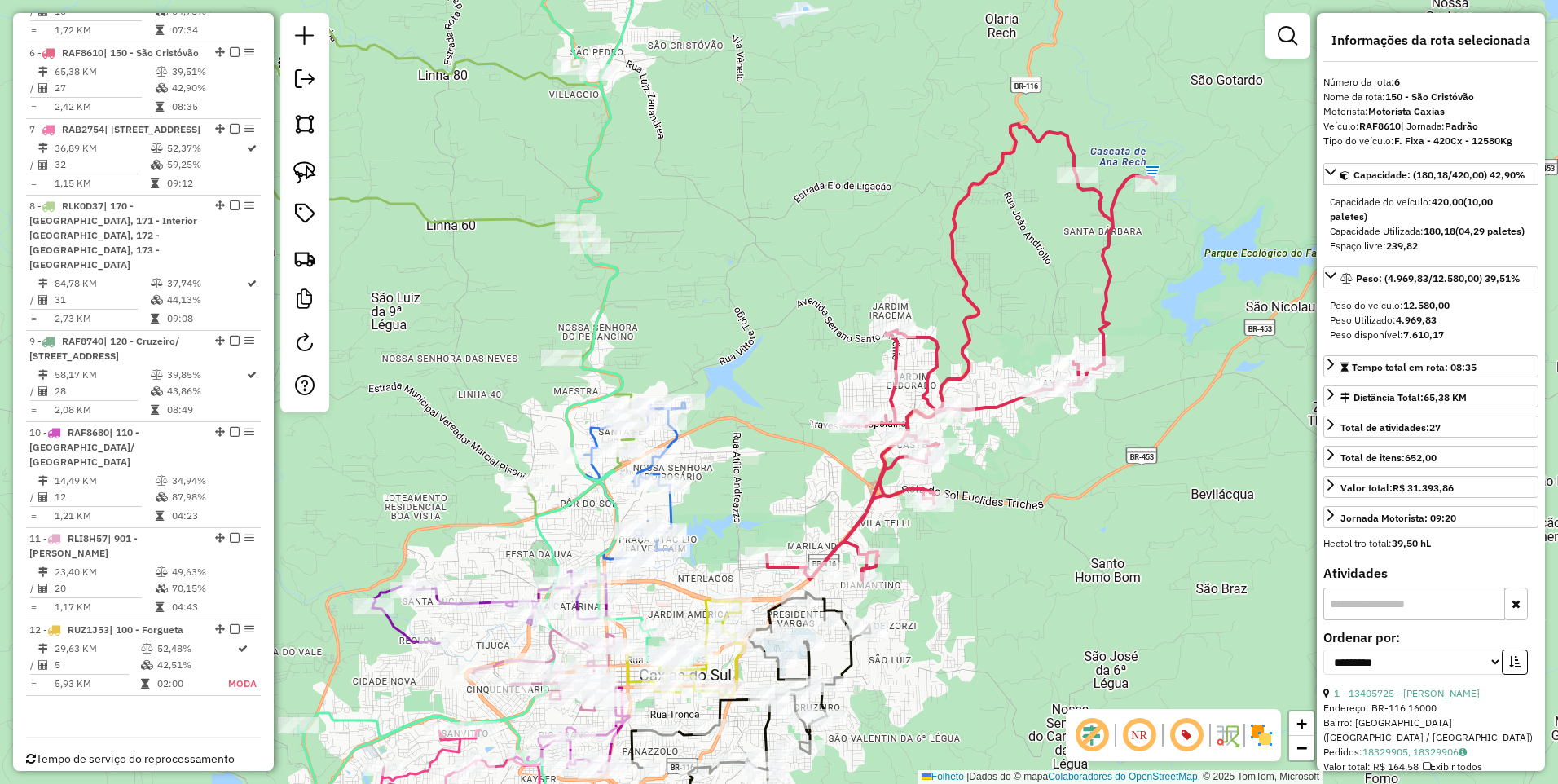
drag, startPoint x: 1114, startPoint y: 187, endPoint x: 1007, endPoint y: 270, distance: 135.4
click at [1007, 270] on div "Janela de atendimento Grade de atendimento Capacidade Transportadoras Veículos …" at bounding box center [779, 392] width 1558 height 784
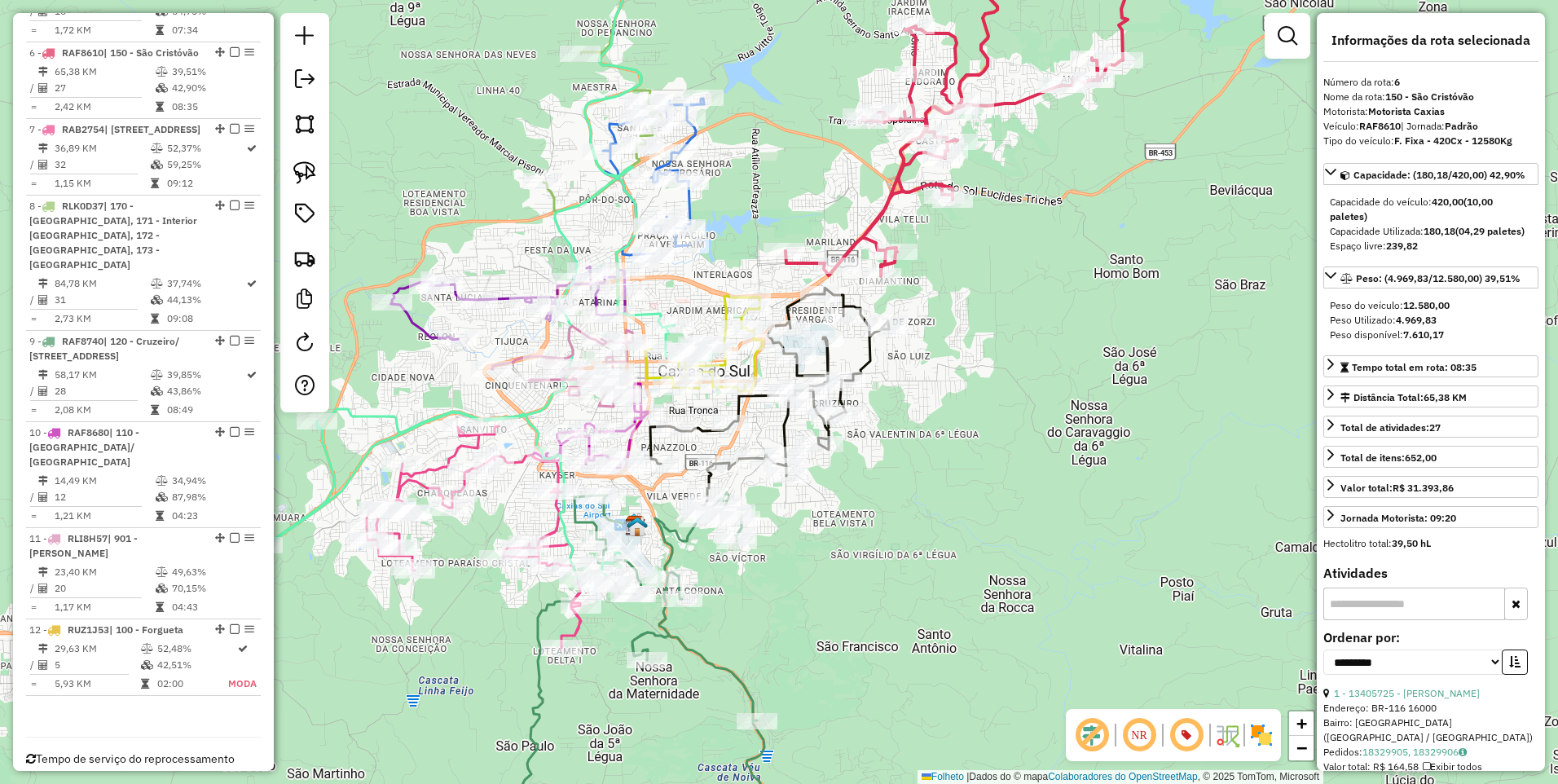
drag, startPoint x: 897, startPoint y: 206, endPoint x: 756, endPoint y: 242, distance: 145.5
click at [756, 242] on div "Janela de atendimento Grade de atendimento Capacidade Transportadoras Veículos …" at bounding box center [779, 392] width 1558 height 784
click at [688, 204] on icon at bounding box center [653, 176] width 101 height 156
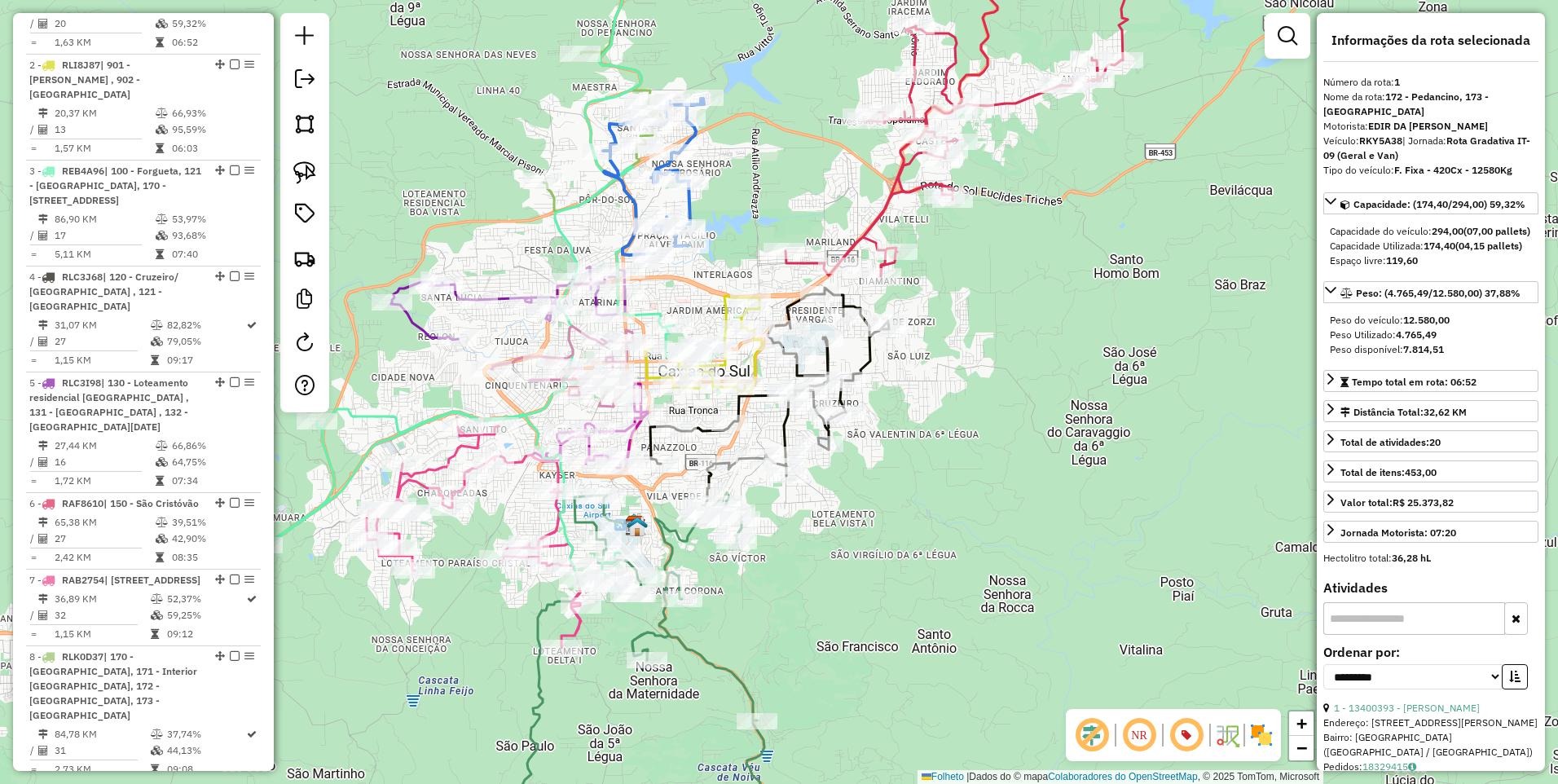
scroll to position [686, 0]
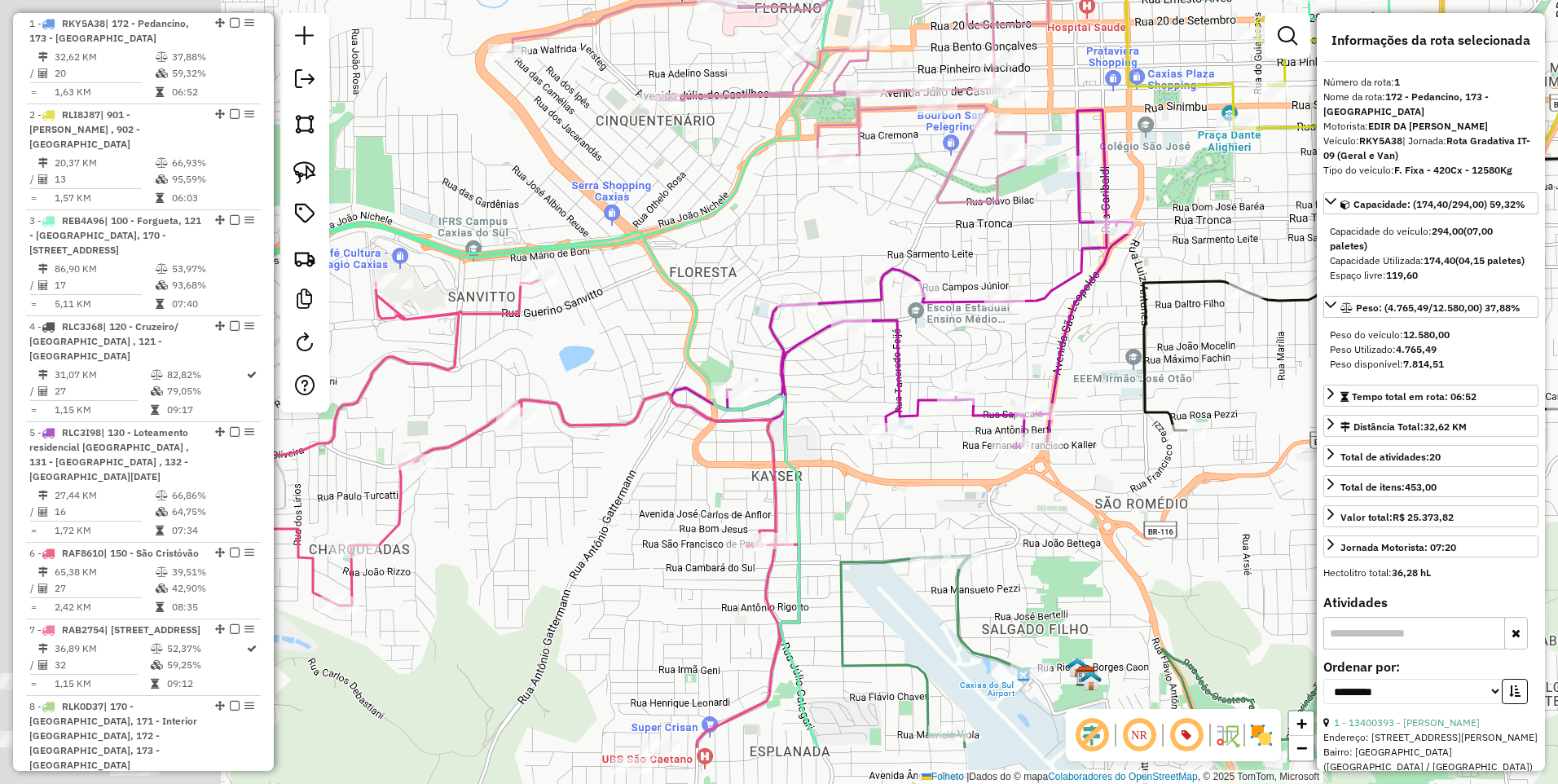
drag, startPoint x: 477, startPoint y: 365, endPoint x: 843, endPoint y: 223, distance: 392.6
click at [843, 223] on div "Janela de atendimento Grade de atendimento Capacidade Transportadoras Veículos …" at bounding box center [779, 392] width 1558 height 784
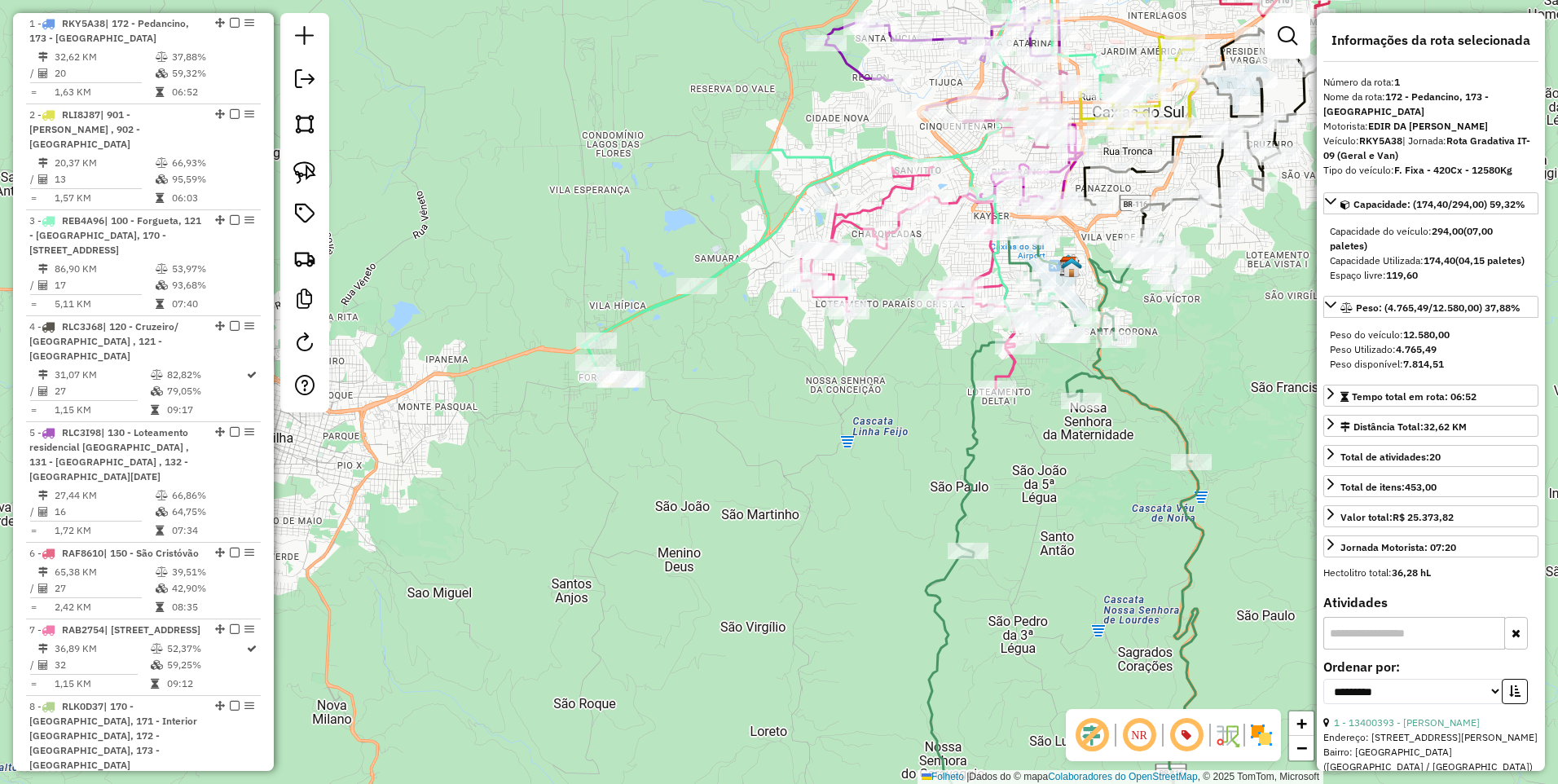
drag, startPoint x: 576, startPoint y: 407, endPoint x: 696, endPoint y: 362, distance: 128.2
click at [696, 362] on div "Janela de atendimento Grade de atendimento Capacidade Transportadoras Veículos …" at bounding box center [779, 392] width 1558 height 784
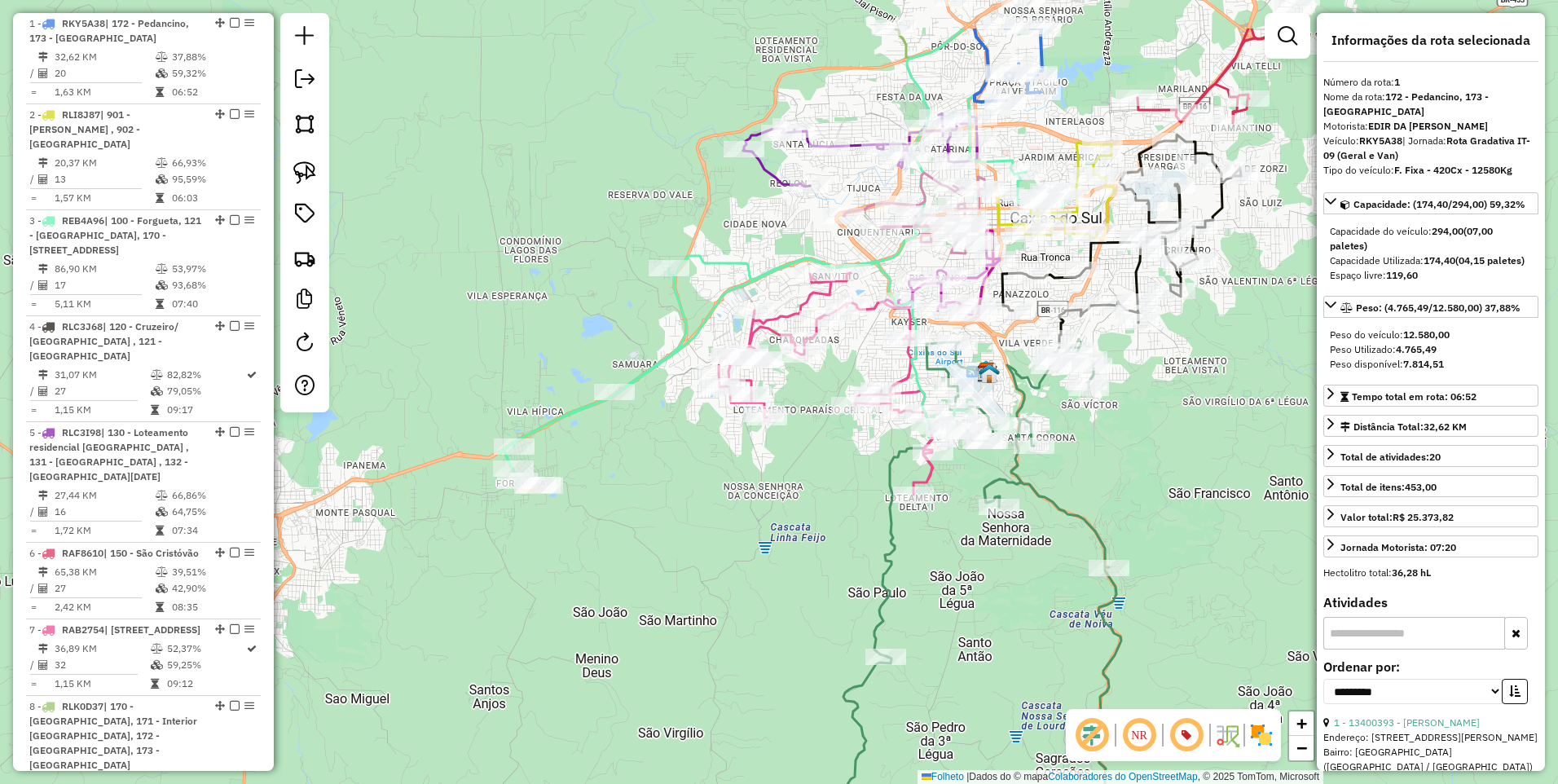
drag, startPoint x: 682, startPoint y: 237, endPoint x: 630, endPoint y: 335, distance: 110.9
click at [620, 335] on div "Janela de atendimento Grade de atendimento Capacidade Transportadoras Veículos …" at bounding box center [779, 392] width 1558 height 784
click at [684, 294] on icon at bounding box center [784, 202] width 571 height 562
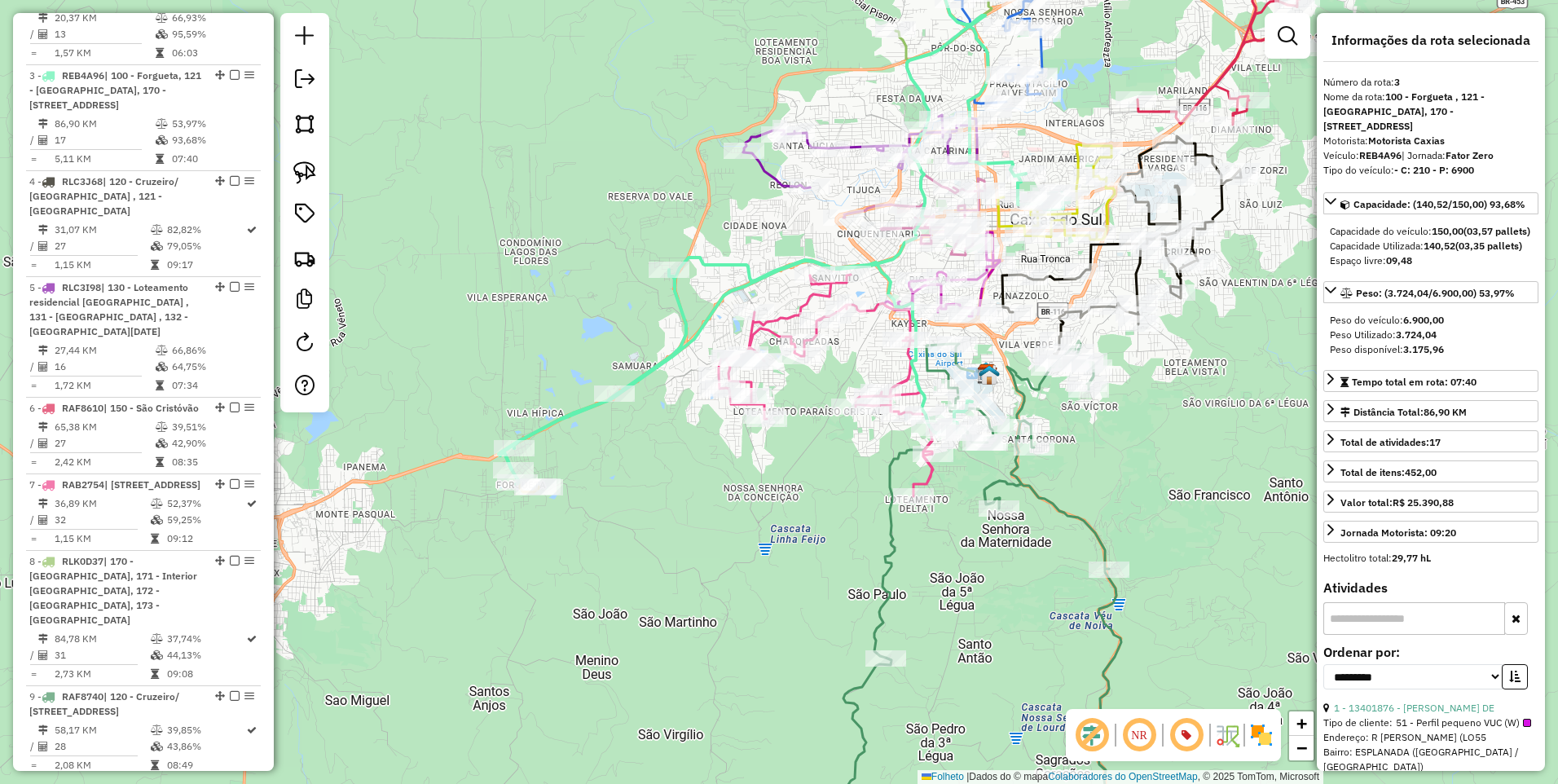
scroll to position [868, 0]
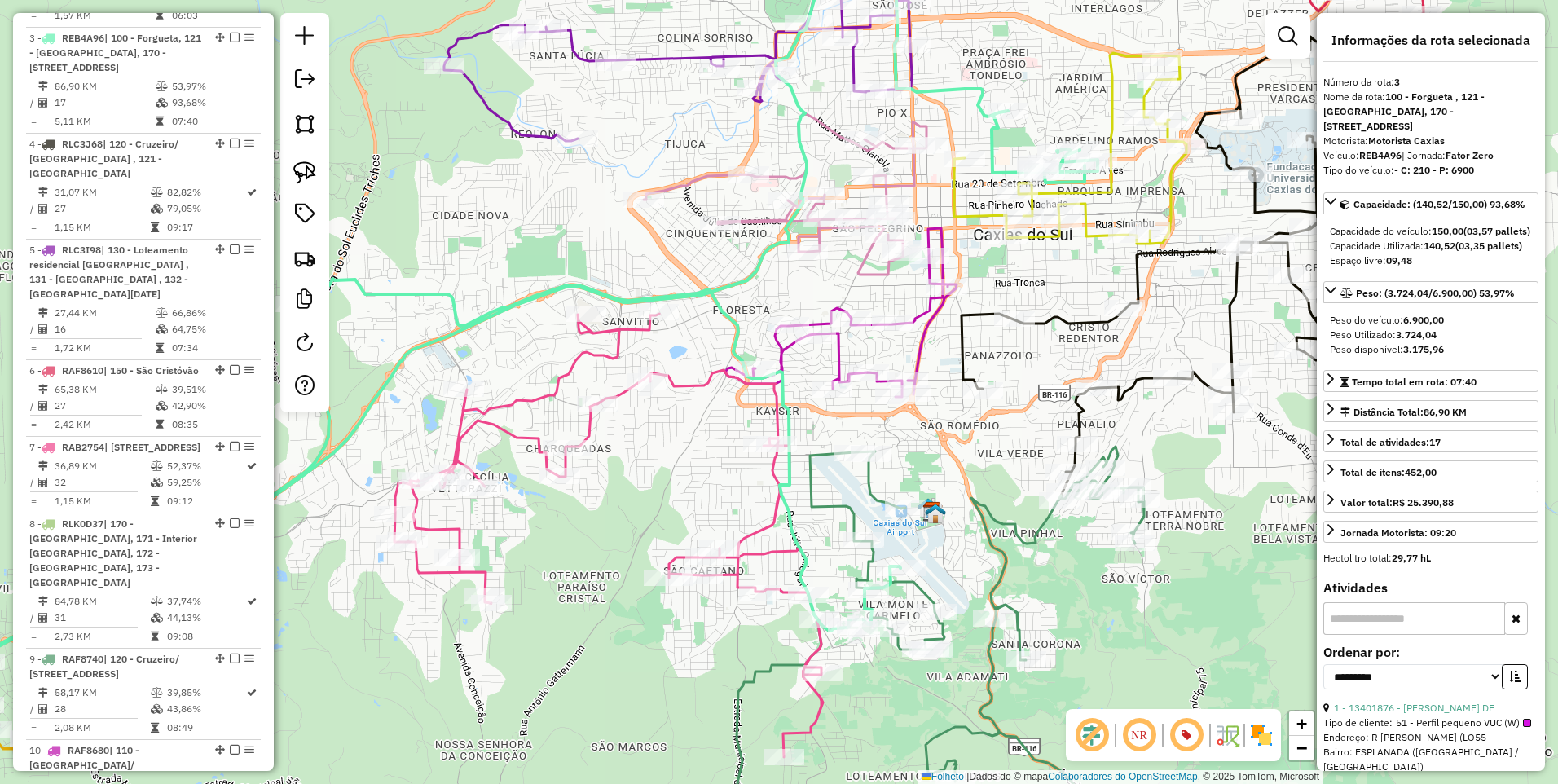
click at [954, 205] on icon at bounding box center [1070, 148] width 232 height 190
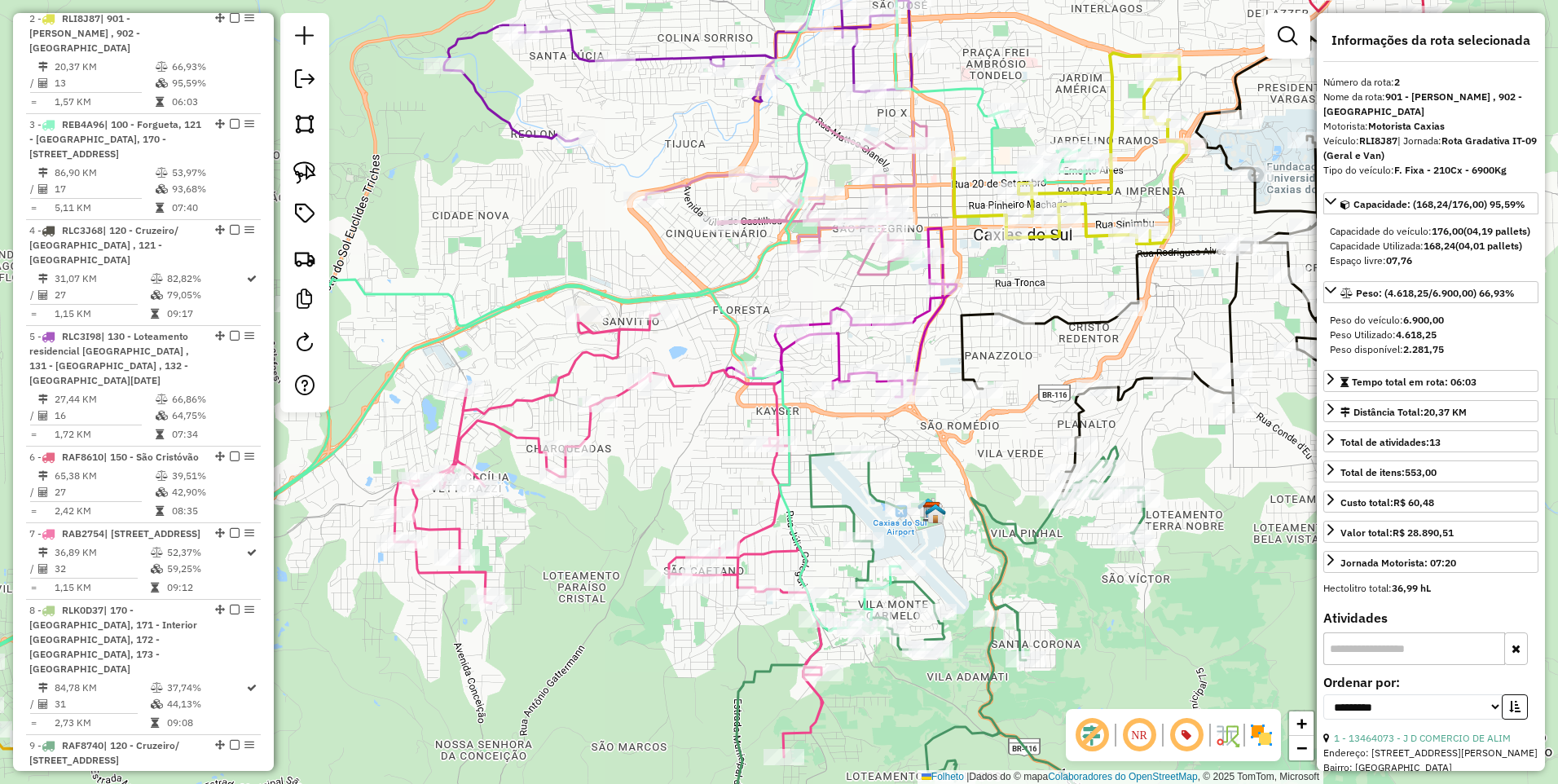
scroll to position [777, 0]
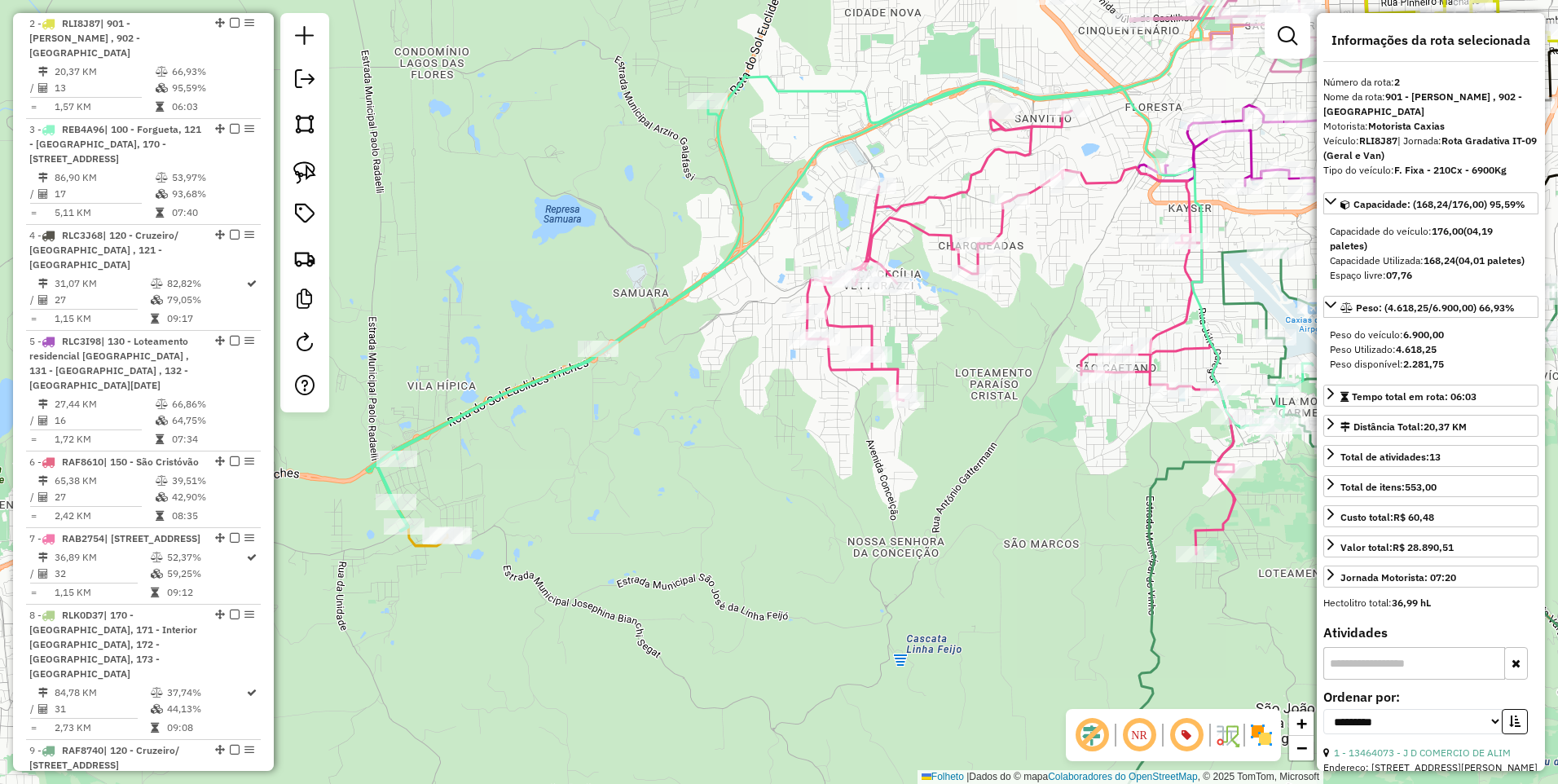
click at [421, 545] on icon at bounding box center [483, 449] width 234 height 194
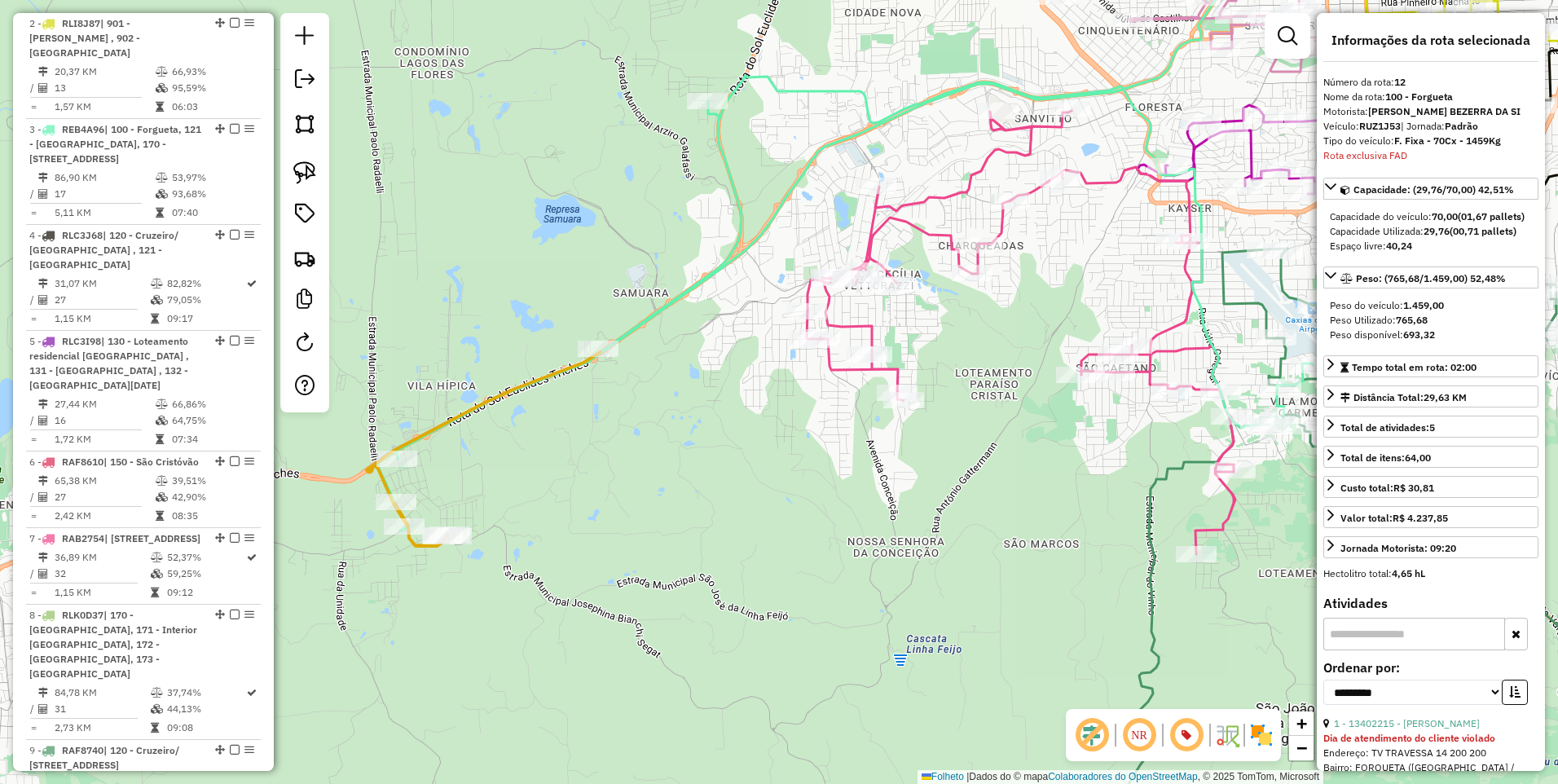
scroll to position [1191, 0]
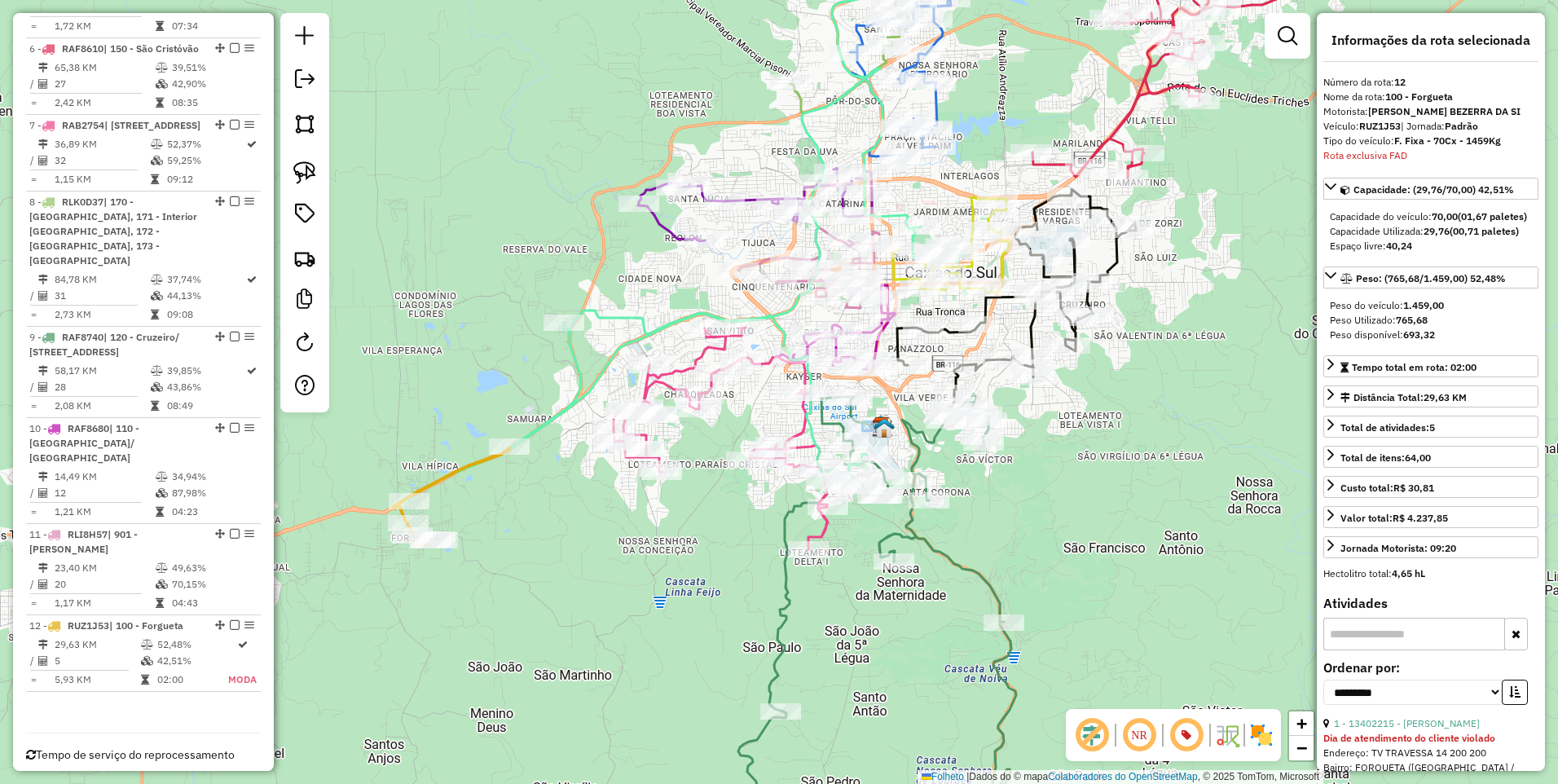
click at [463, 469] on icon at bounding box center [452, 497] width 117 height 97
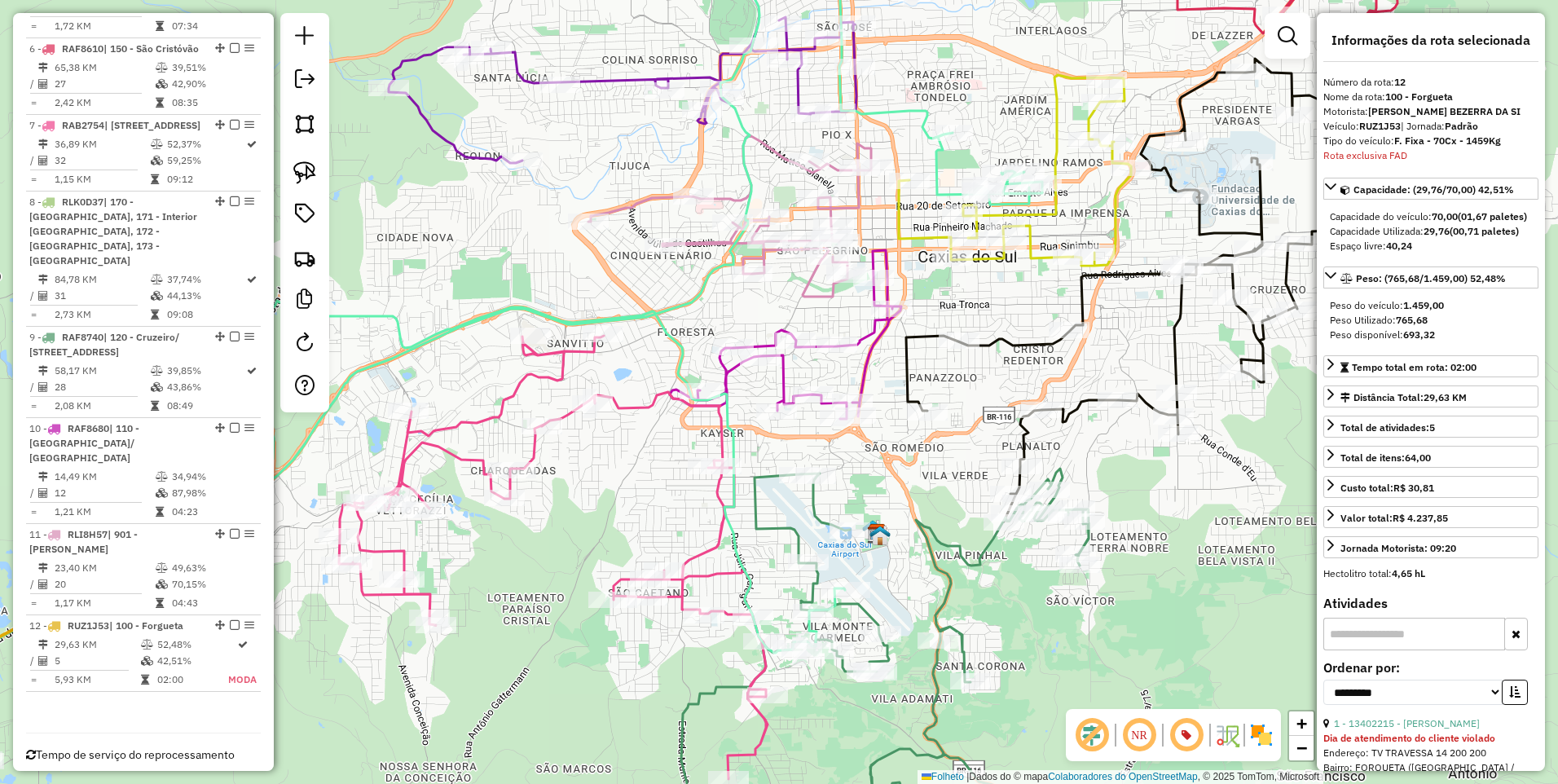
click at [873, 328] on icon at bounding box center [785, 335] width 231 height 169
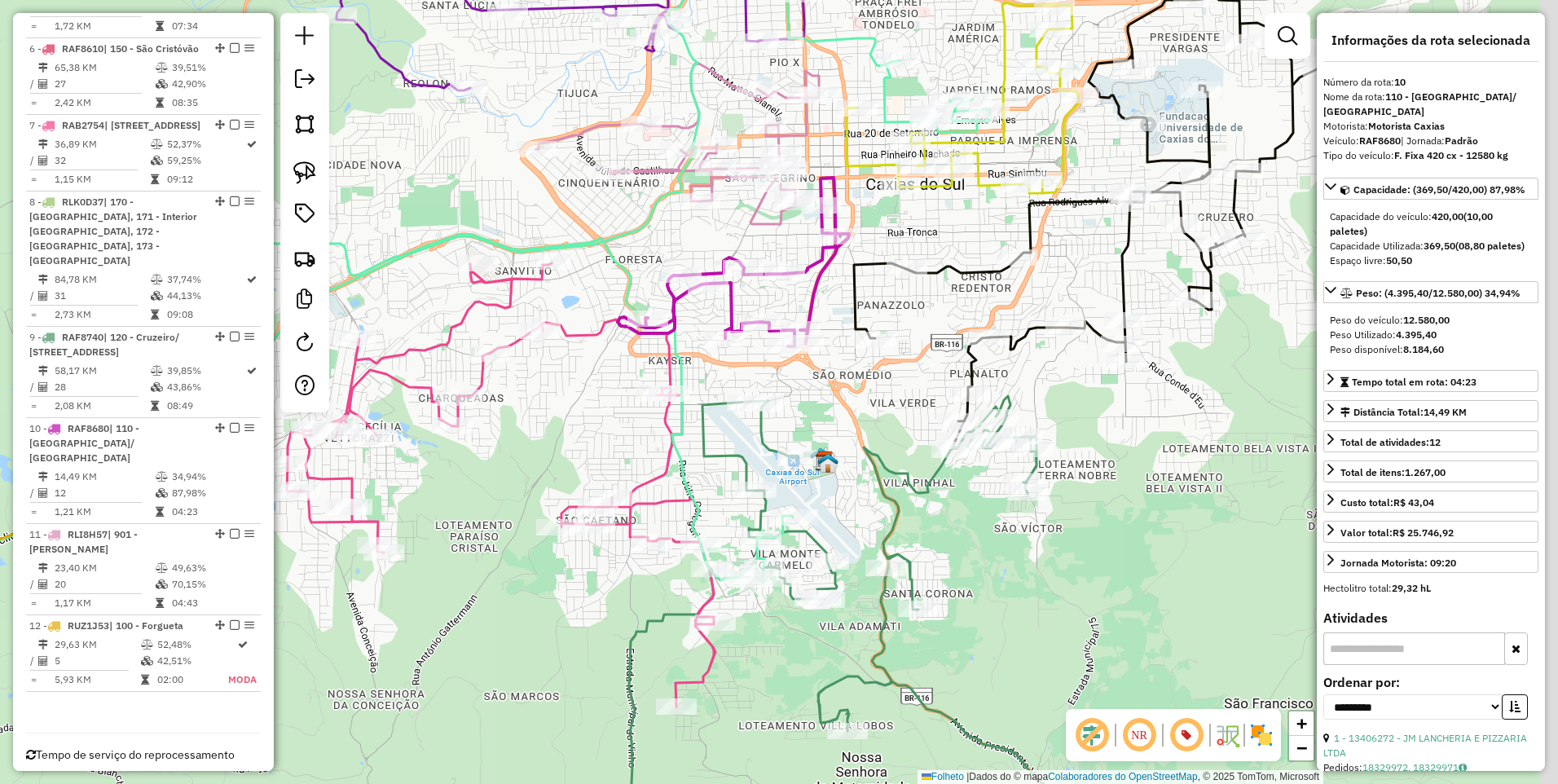
drag, startPoint x: 885, startPoint y: 388, endPoint x: 799, endPoint y: 269, distance: 146.8
click at [799, 269] on div "Janela de atendimento Grade de atendimento Capacidade Transportadoras Veículos …" at bounding box center [779, 392] width 1558 height 784
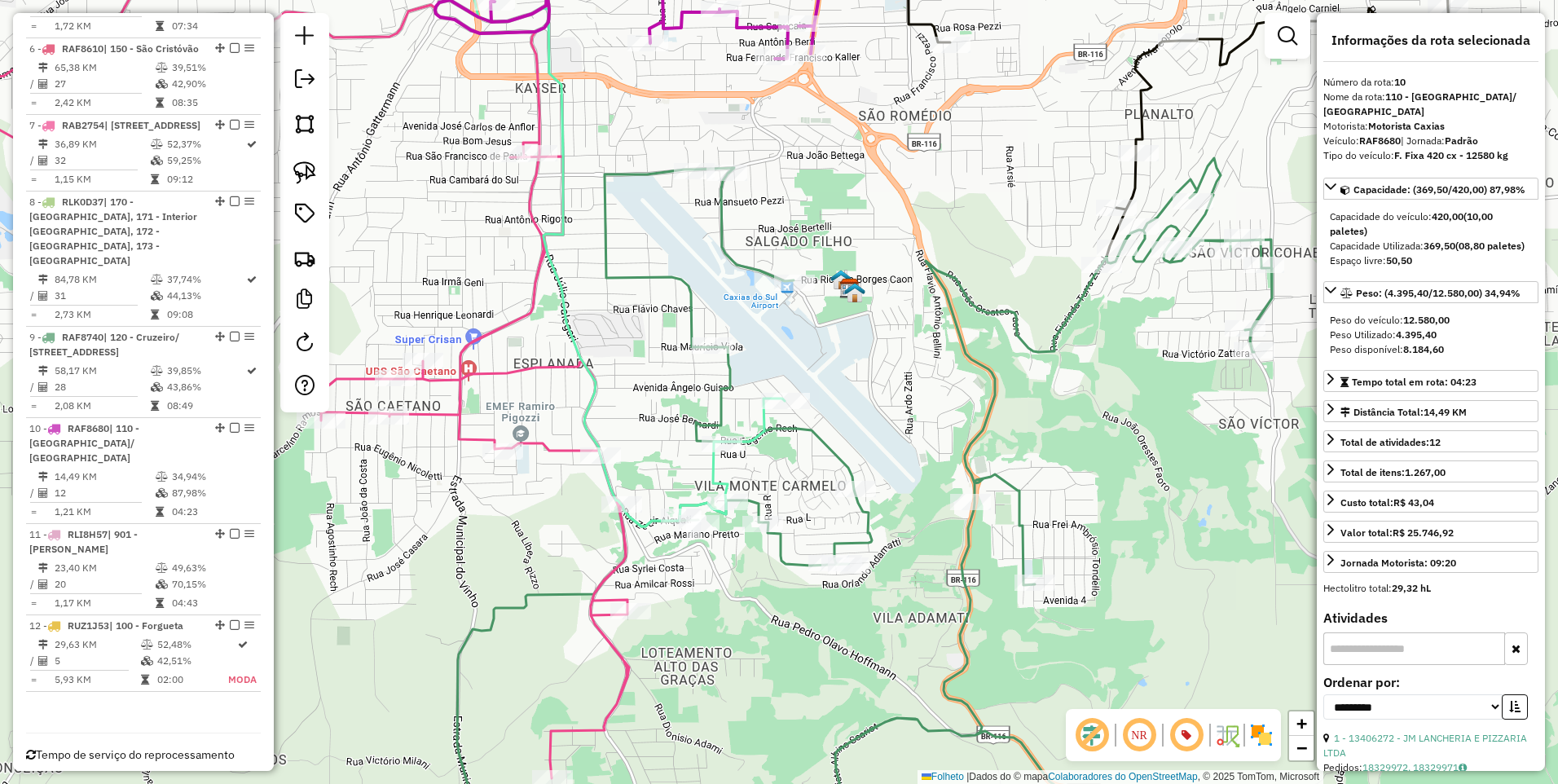
click at [761, 418] on icon at bounding box center [315, 224] width 940 height 604
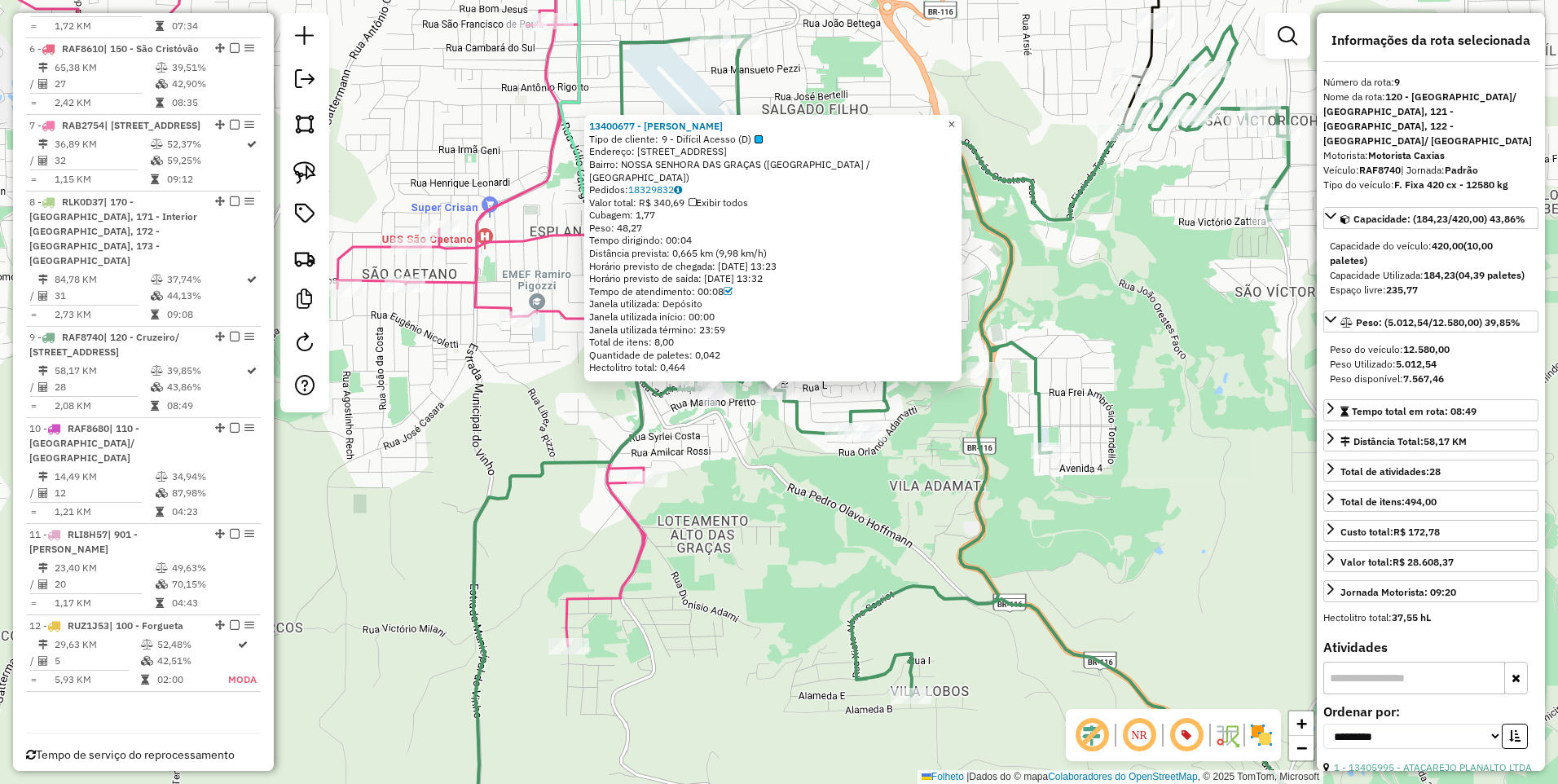
click at [955, 131] on span "×" at bounding box center [951, 124] width 8 height 14
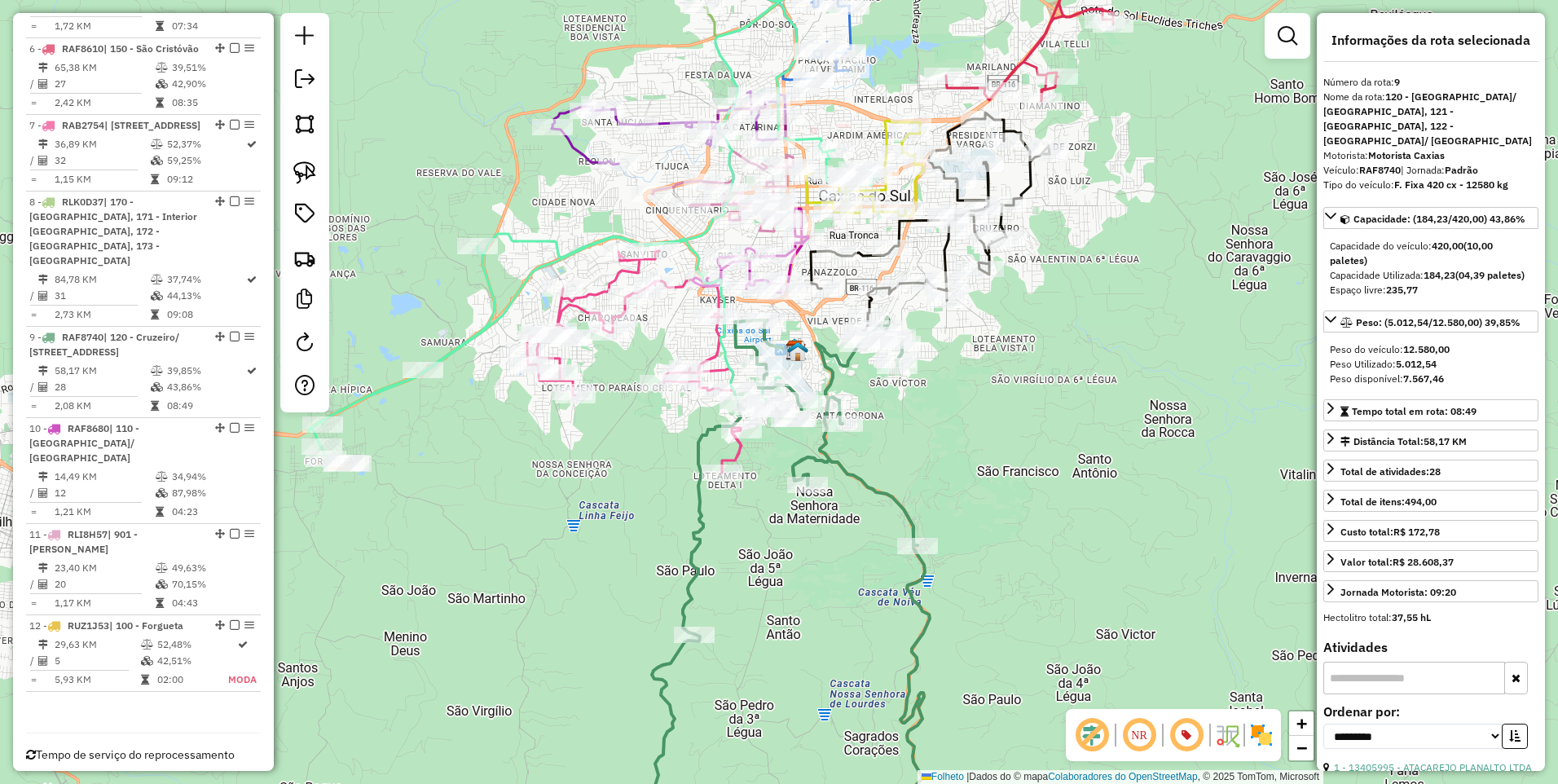
drag, startPoint x: 1112, startPoint y: 225, endPoint x: 969, endPoint y: 382, distance: 212.4
click at [969, 382] on div "Janela de atendimento Grade de atendimento Capacidade Transportadoras Veículos …" at bounding box center [779, 392] width 1558 height 784
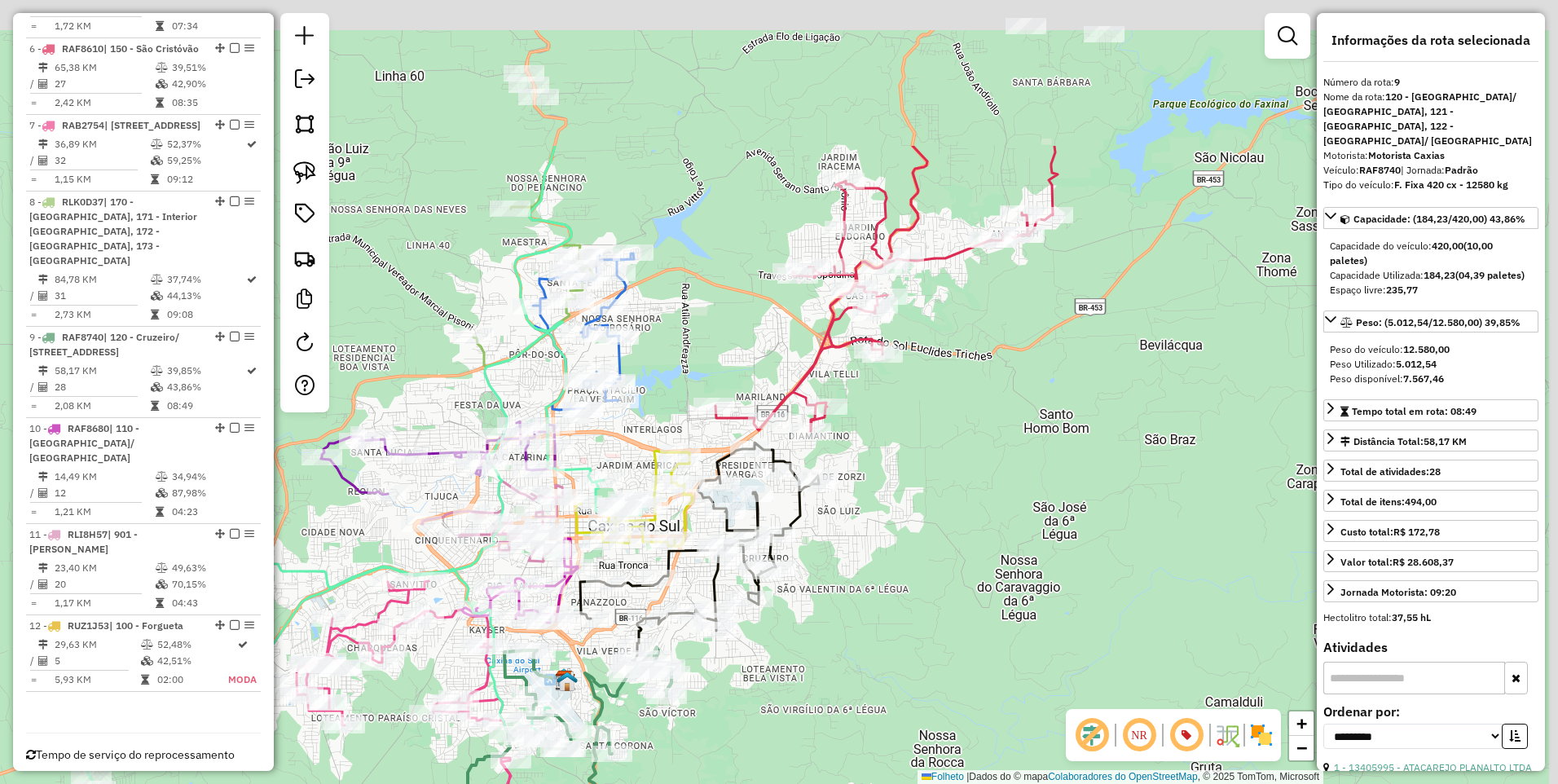
drag, startPoint x: 1010, startPoint y: 277, endPoint x: 953, endPoint y: 417, distance: 151.2
click at [949, 423] on div "Janela de atendimento Grade de atendimento Capacidade Transportadoras Veículos …" at bounding box center [779, 392] width 1558 height 784
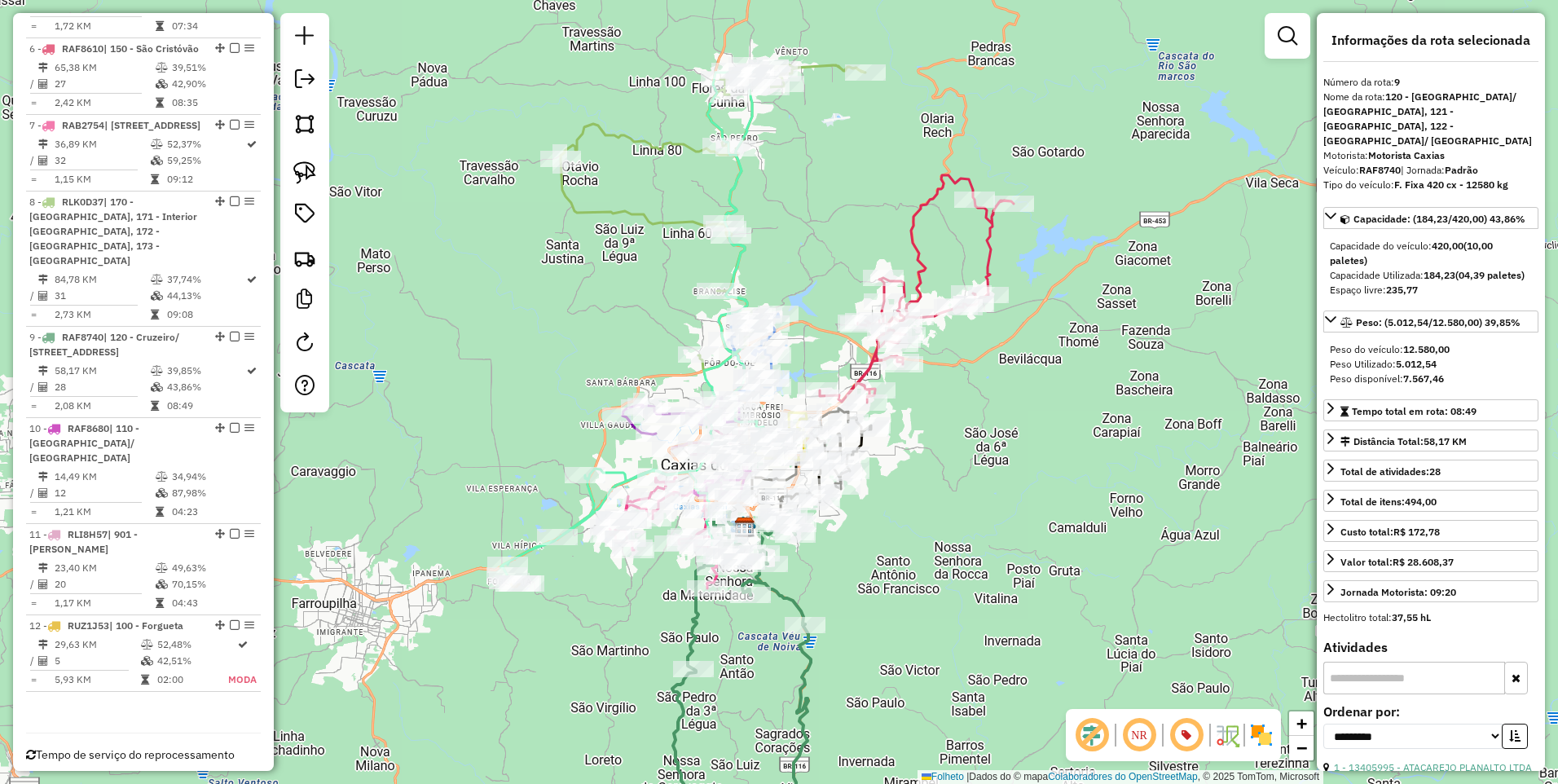
click at [918, 242] on icon at bounding box center [917, 289] width 194 height 227
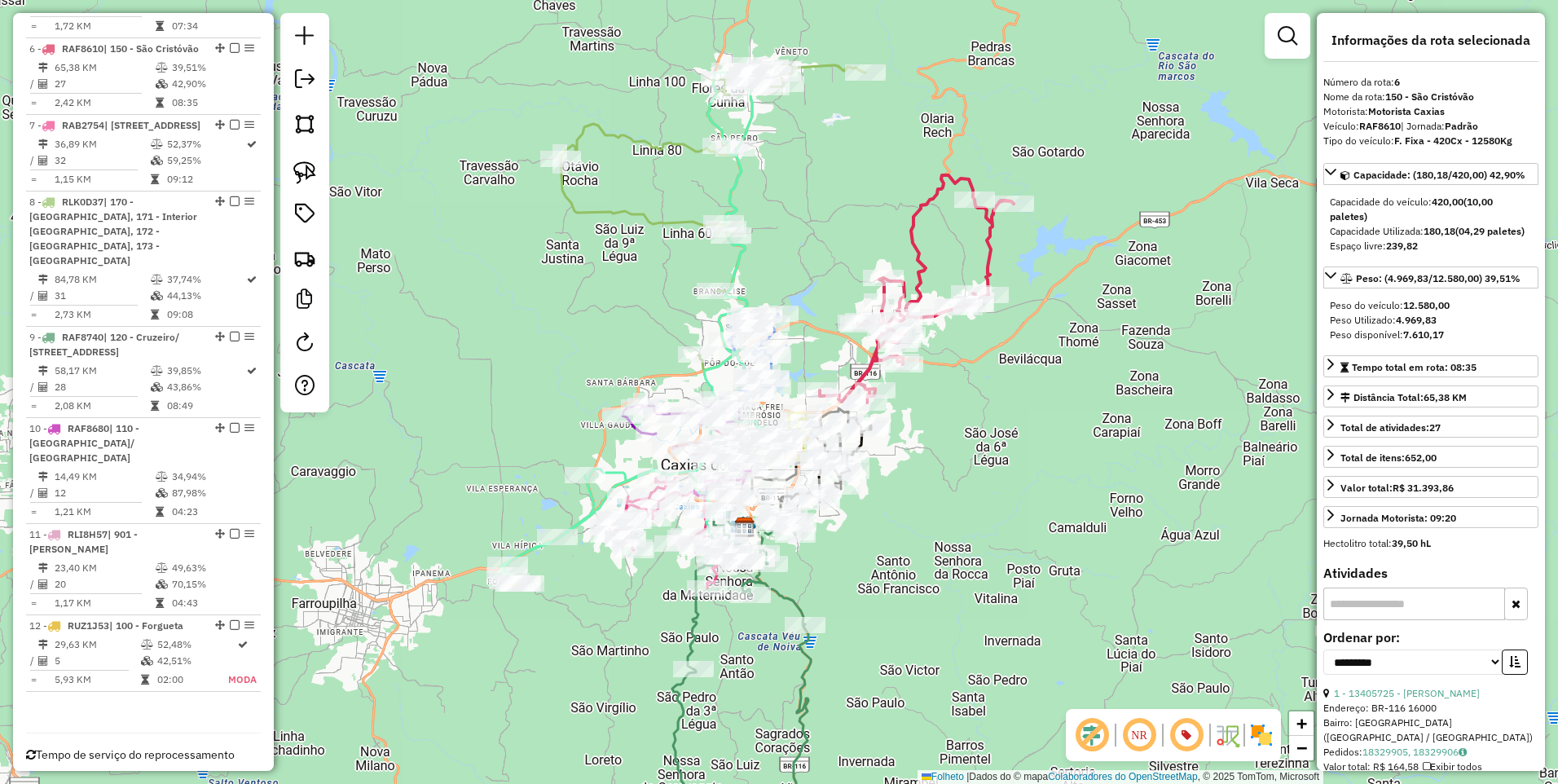
scroll to position [1186, 0]
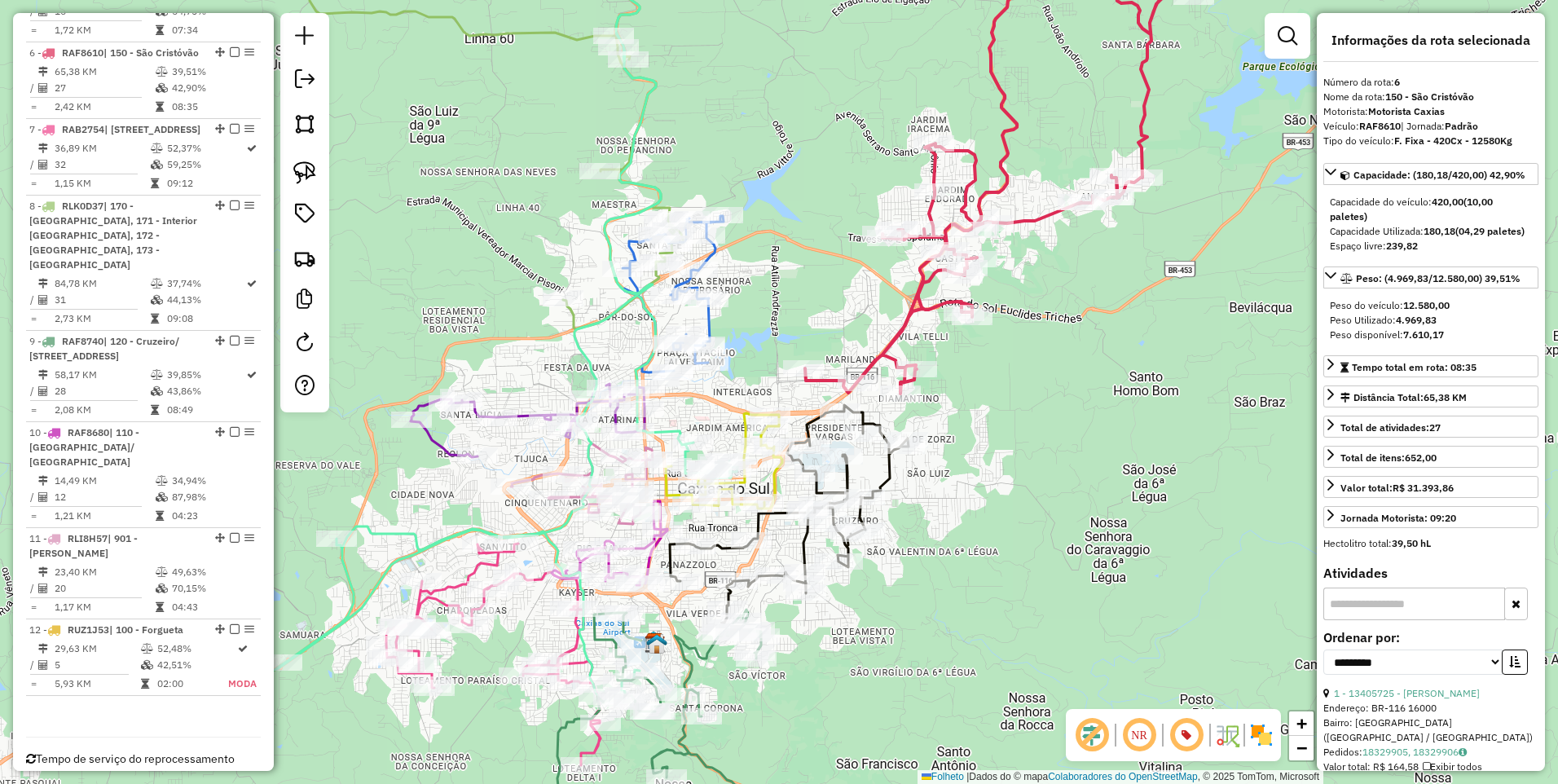
drag, startPoint x: 719, startPoint y: 230, endPoint x: 793, endPoint y: 253, distance: 77.5
click at [793, 253] on div "Janela de atendimento Grade de atendimento Capacidade Transportadoras Veículos …" at bounding box center [779, 392] width 1558 height 784
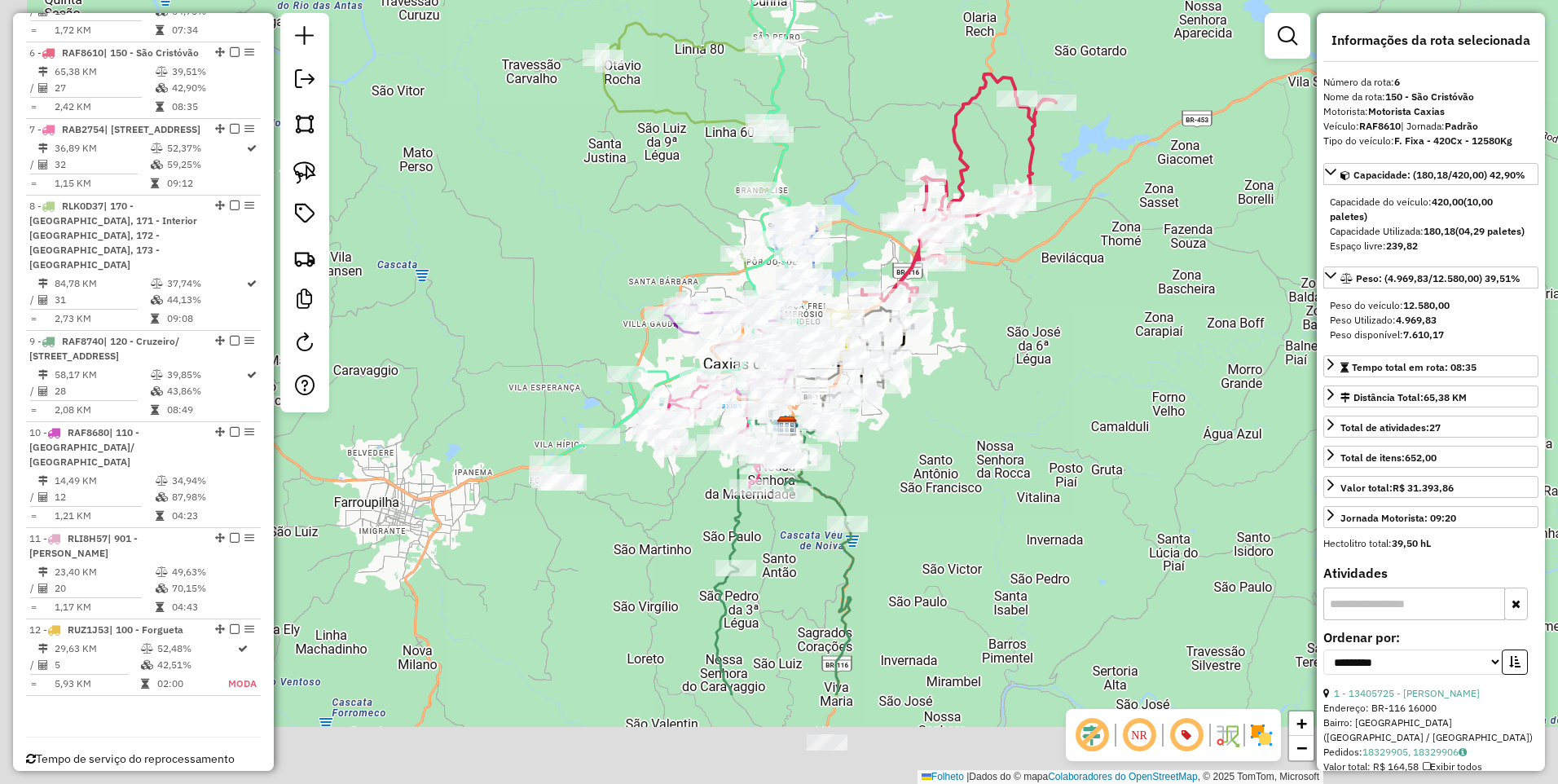
drag, startPoint x: 985, startPoint y: 498, endPoint x: 1014, endPoint y: 326, distance: 174.4
click at [1015, 326] on div "Janela de atendimento Grade de atendimento Capacidade Transportadoras Veículos …" at bounding box center [779, 392] width 1558 height 784
